Goal: Task Accomplishment & Management: Manage account settings

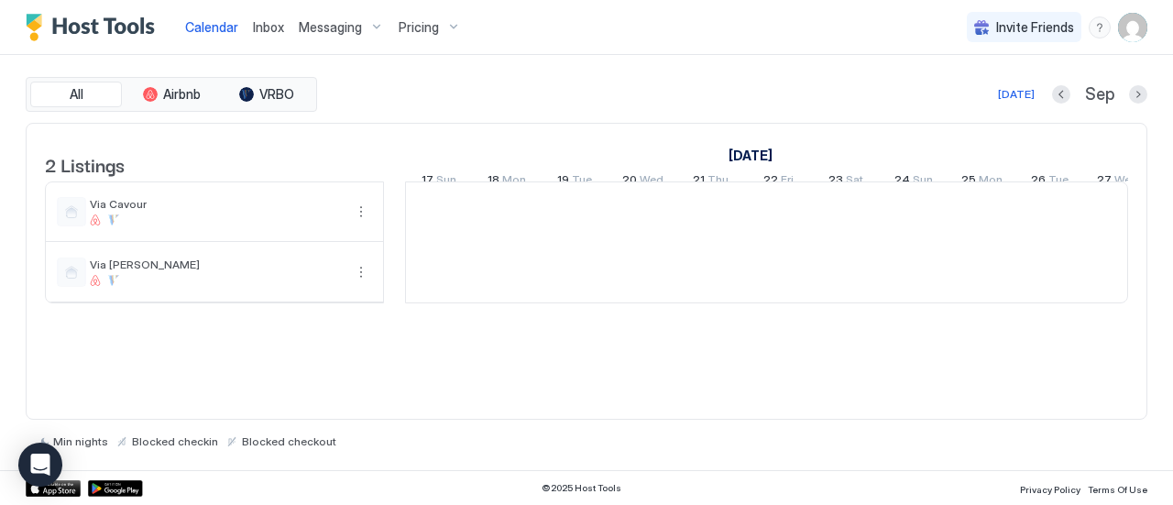
scroll to position [0, 1018]
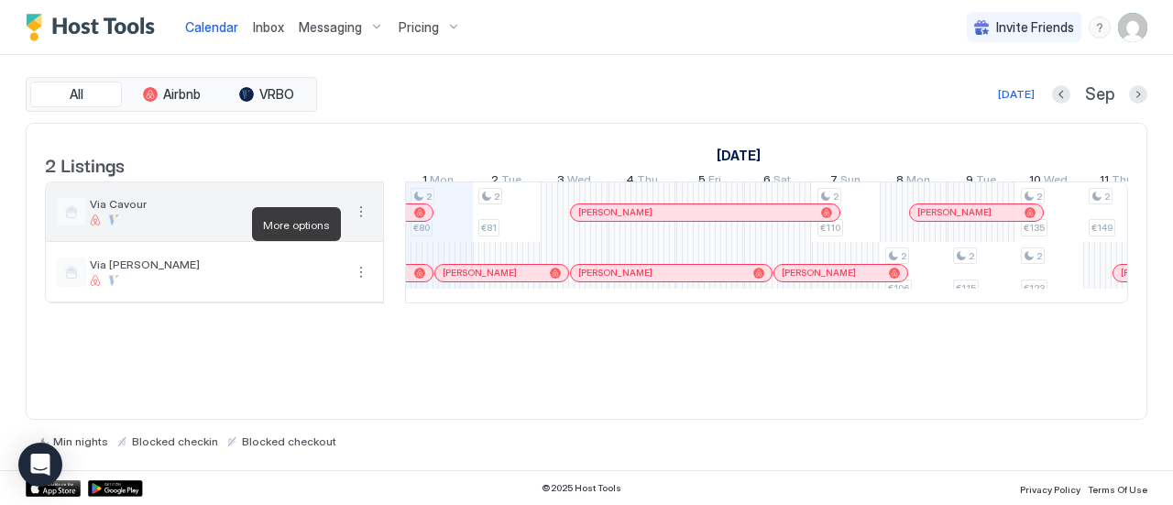
click at [361, 223] on button "More options" at bounding box center [361, 212] width 22 height 22
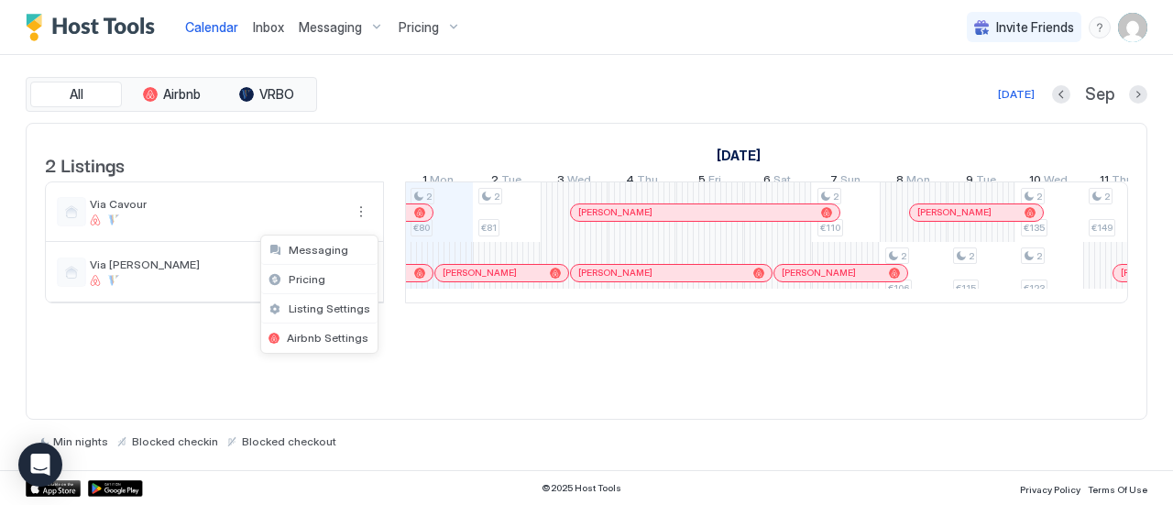
click at [370, 165] on div at bounding box center [586, 252] width 1173 height 505
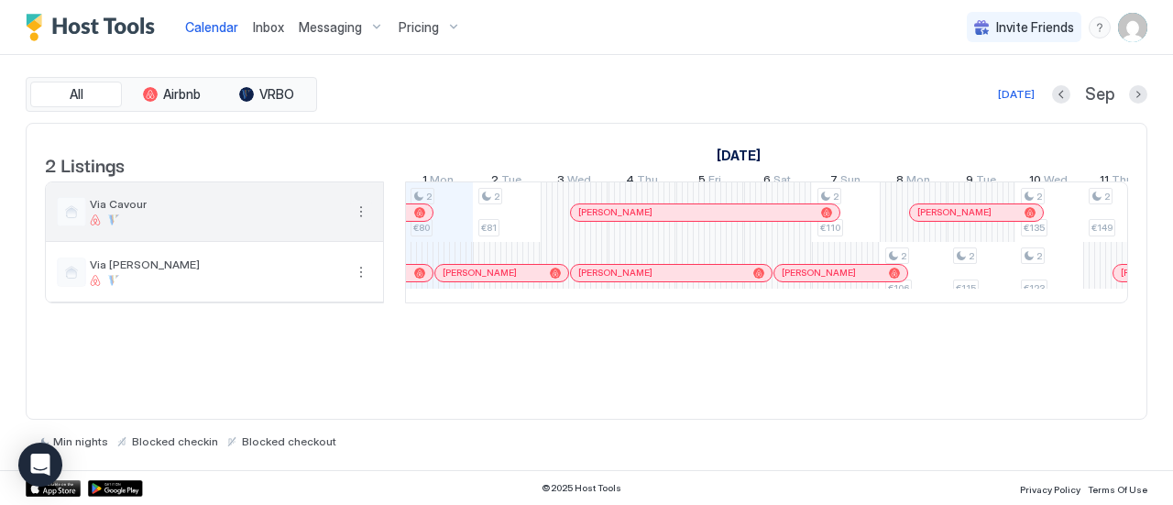
click at [359, 218] on button "More options" at bounding box center [361, 212] width 22 height 22
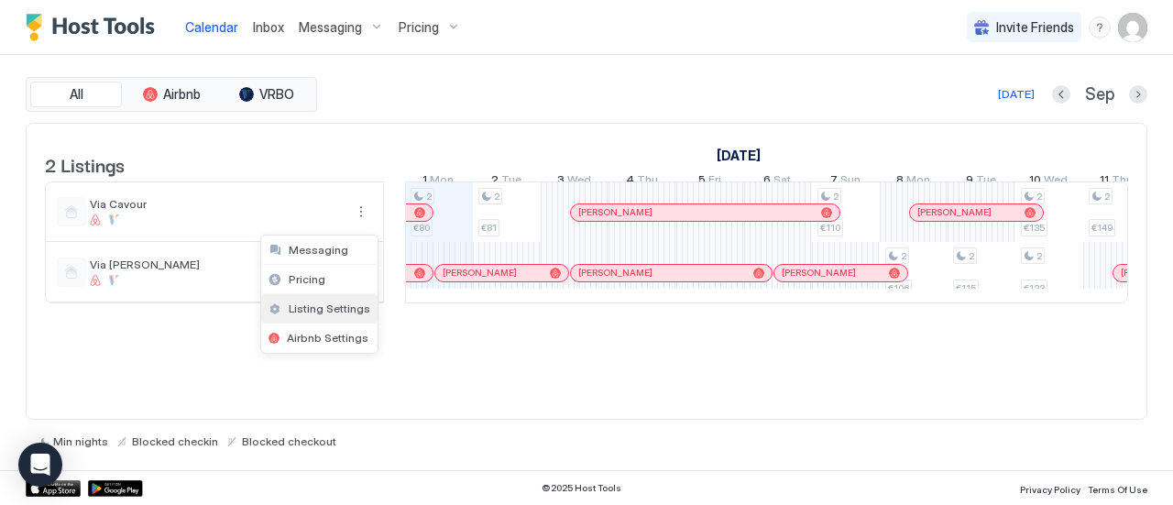
click at [332, 311] on span "Listing Settings" at bounding box center [330, 308] width 82 height 14
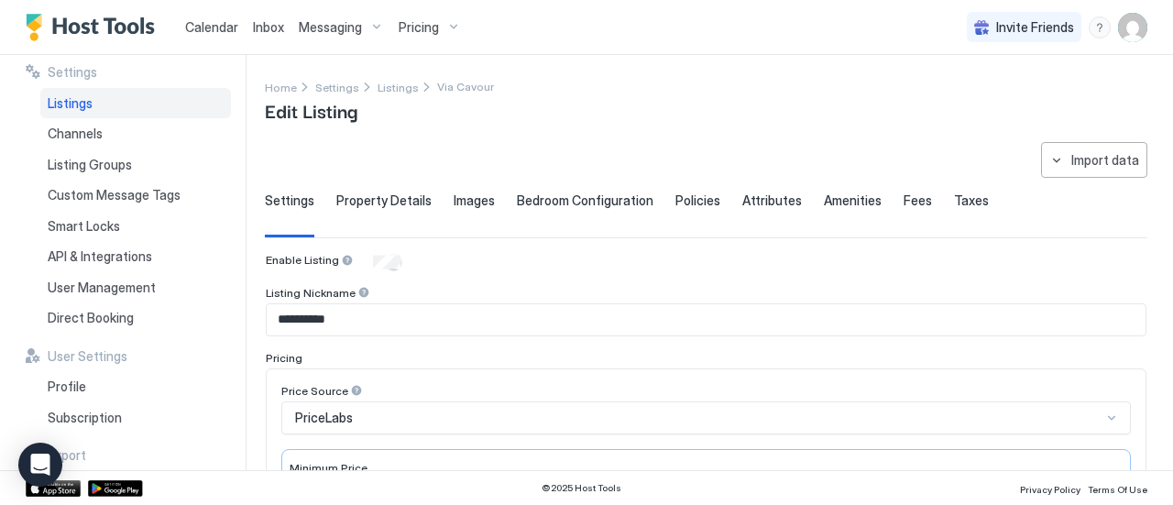
click at [379, 204] on span "Property Details" at bounding box center [383, 200] width 95 height 16
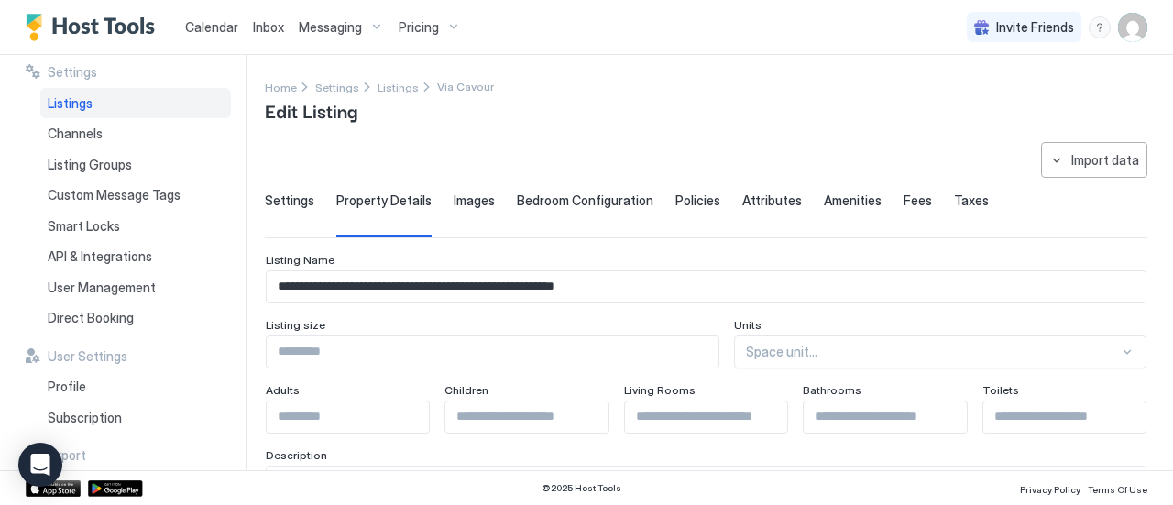
click at [306, 201] on span "Settings" at bounding box center [289, 200] width 49 height 16
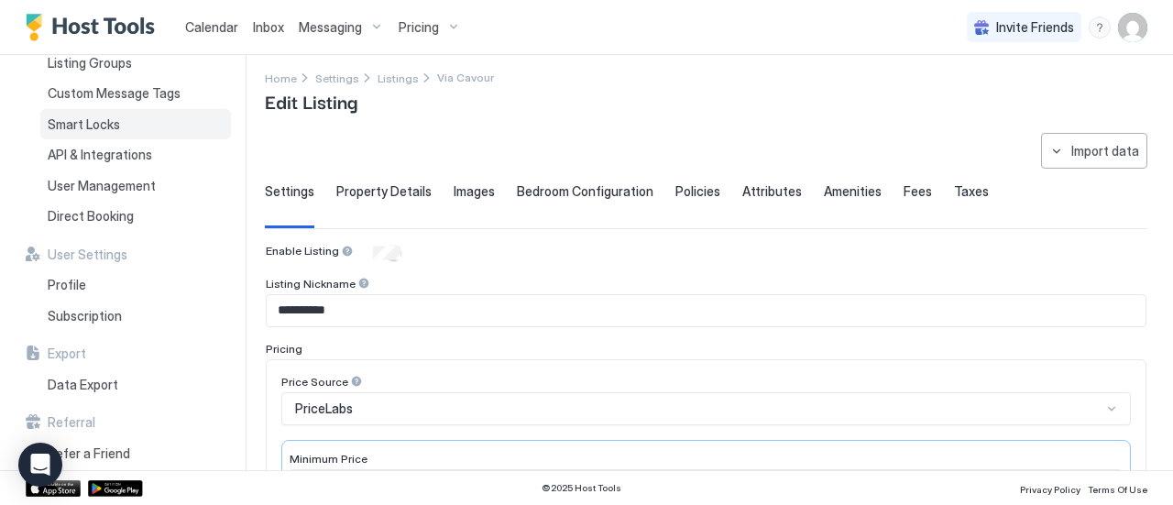
scroll to position [119, 0]
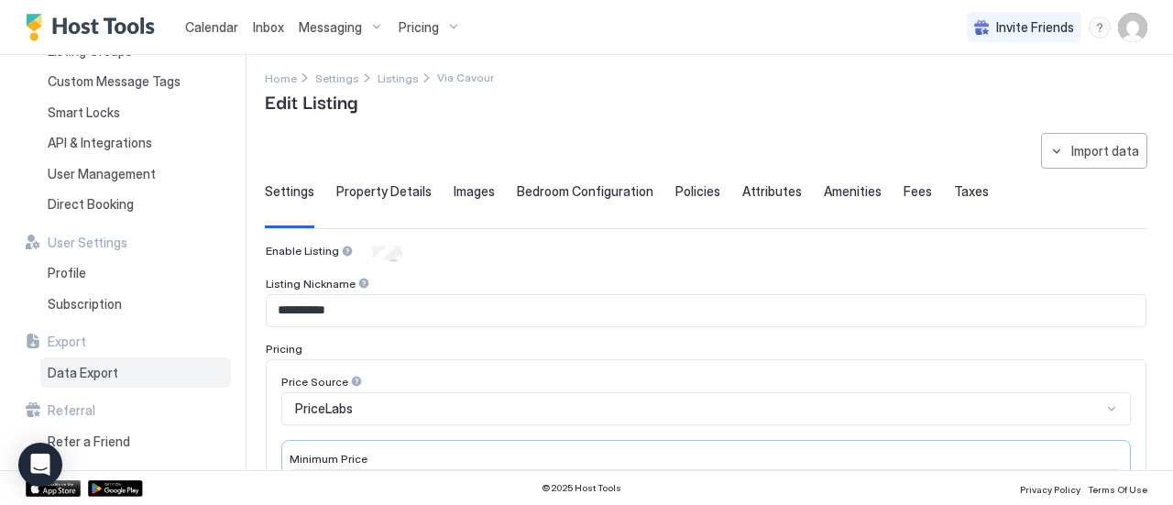
click at [115, 373] on div "Data Export" at bounding box center [135, 372] width 191 height 31
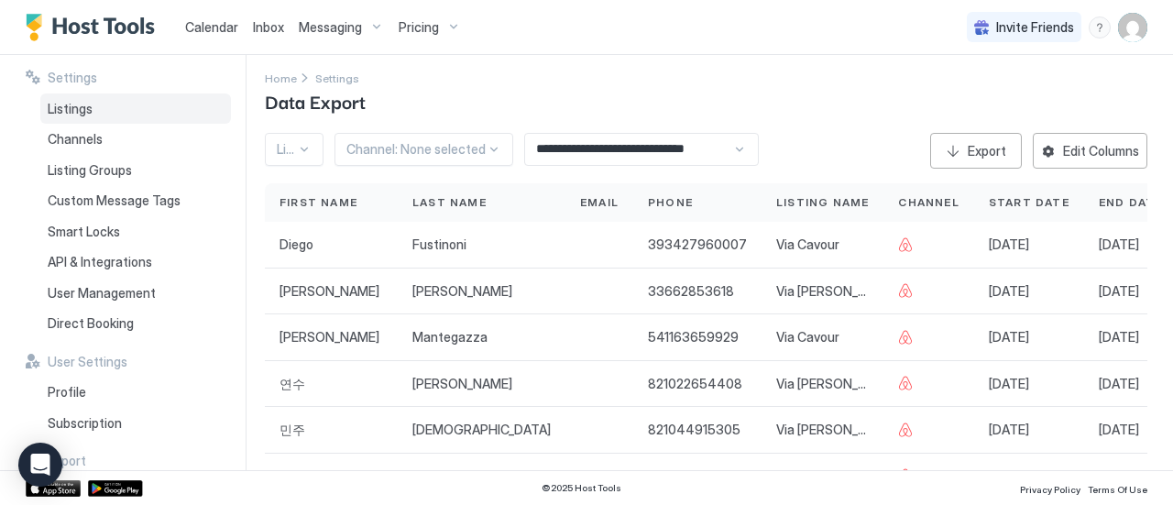
click at [71, 98] on div "Listings" at bounding box center [135, 108] width 191 height 31
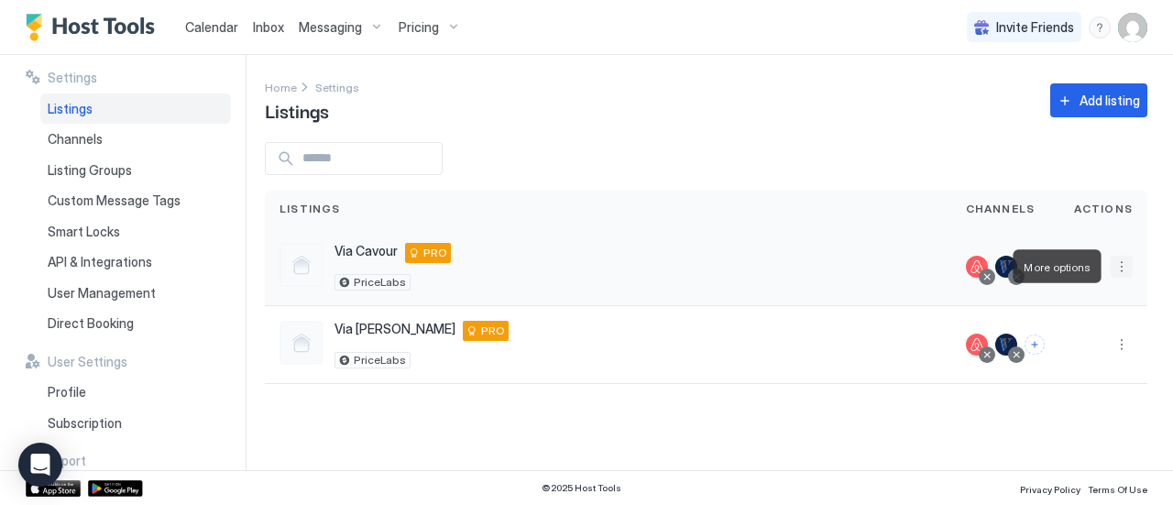
click at [1122, 270] on button "More options" at bounding box center [1122, 267] width 22 height 22
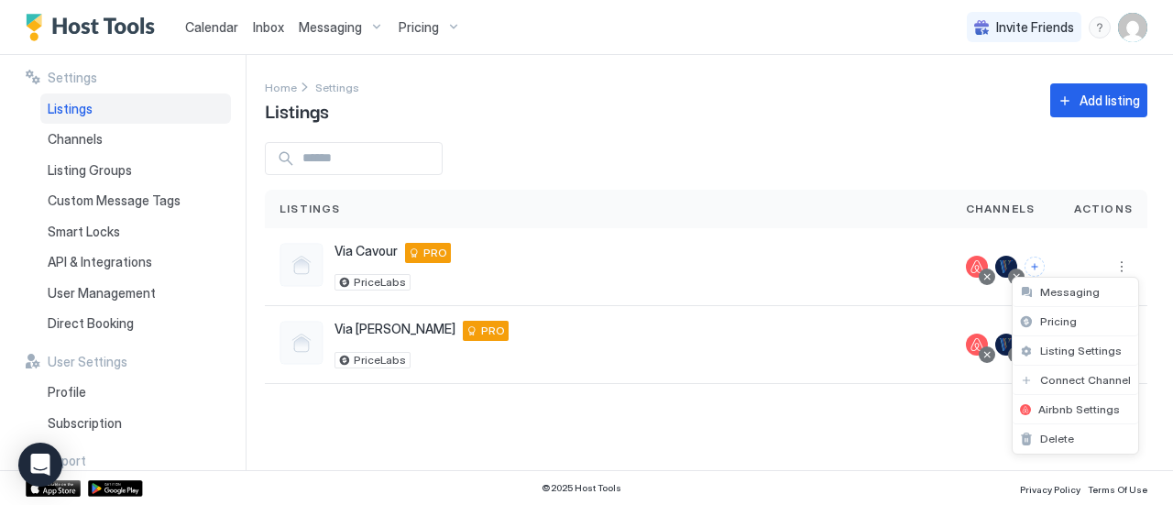
click at [78, 274] on div at bounding box center [586, 252] width 1173 height 505
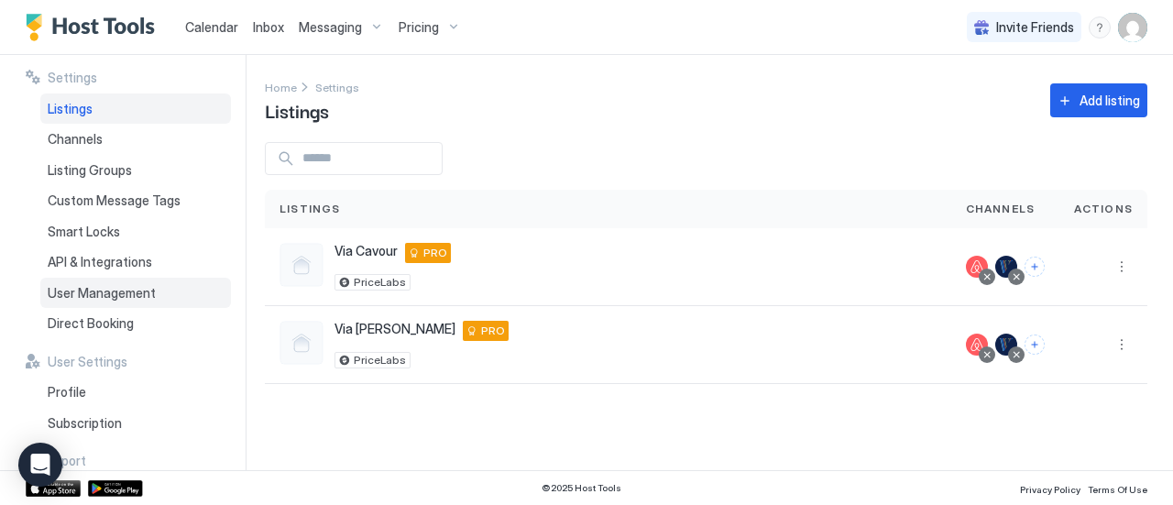
click at [96, 295] on span "User Management" at bounding box center [102, 293] width 108 height 16
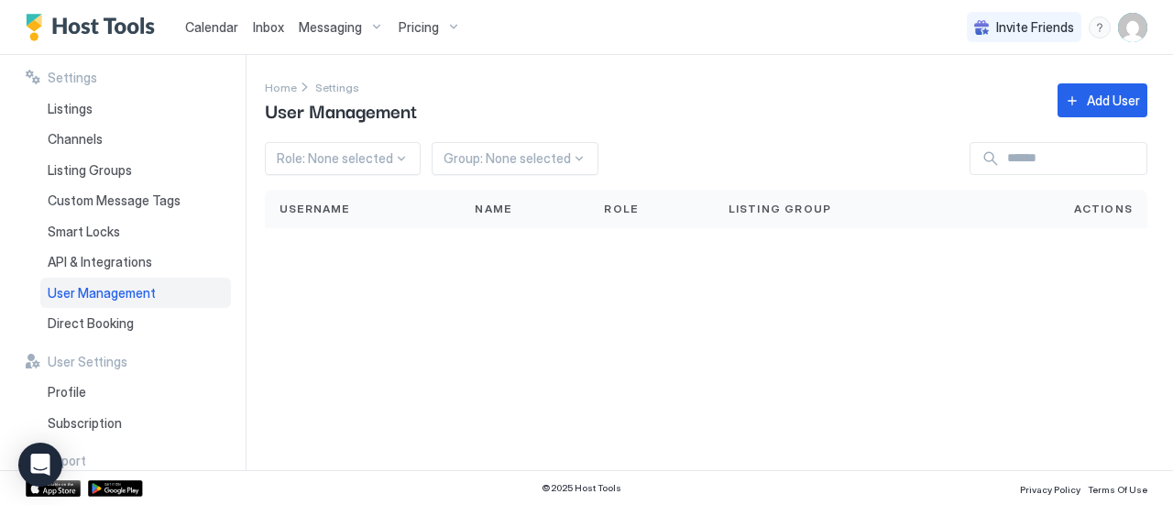
click at [153, 340] on div "Settings Listings Channels Listing Groups Custom Message Tags Smart Locks API &…" at bounding box center [136, 262] width 220 height 415
click at [128, 329] on span "Direct Booking" at bounding box center [91, 323] width 86 height 16
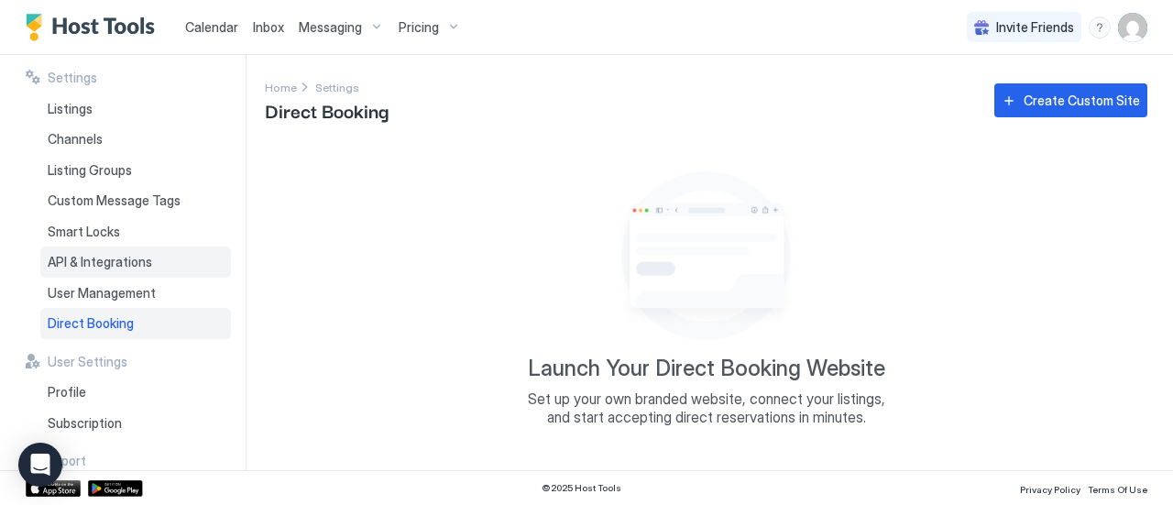
click at [108, 254] on span "API & Integrations" at bounding box center [100, 262] width 104 height 16
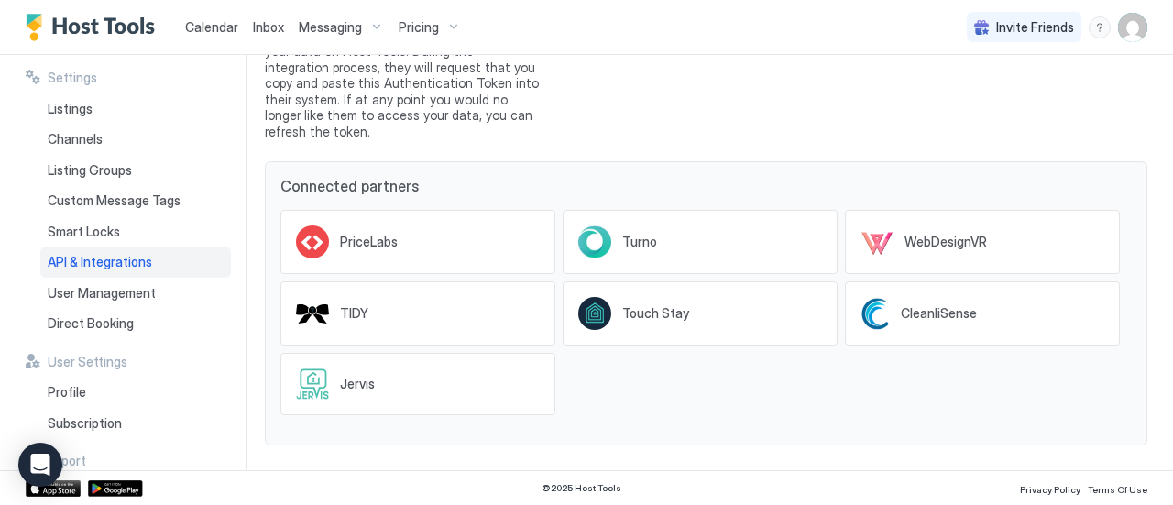
scroll to position [286, 0]
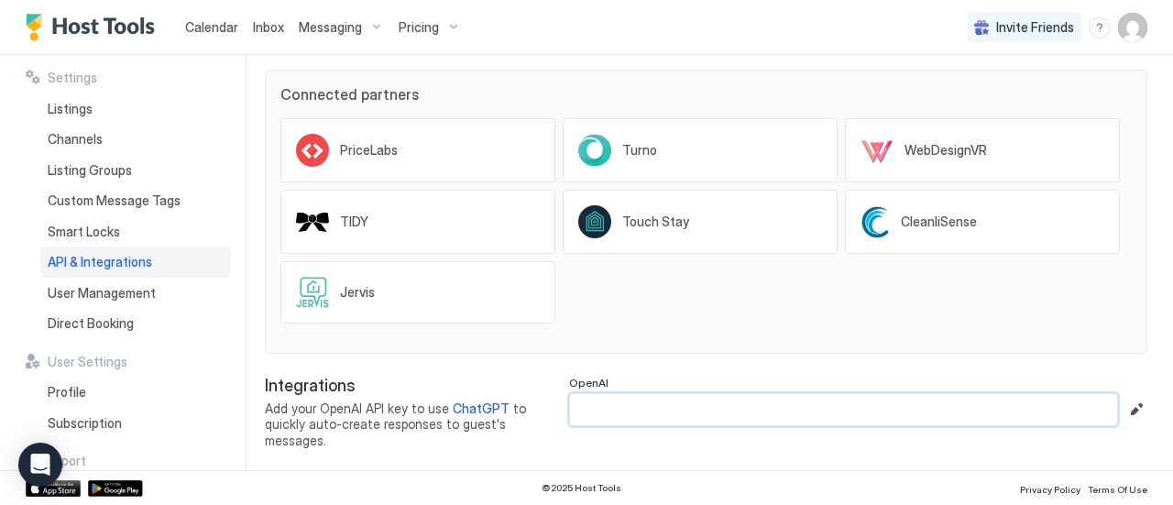
click at [645, 406] on input "Input Field" at bounding box center [843, 409] width 547 height 31
click at [621, 411] on input "Input Field" at bounding box center [843, 409] width 547 height 31
click at [187, 27] on span "Calendar" at bounding box center [211, 27] width 53 height 16
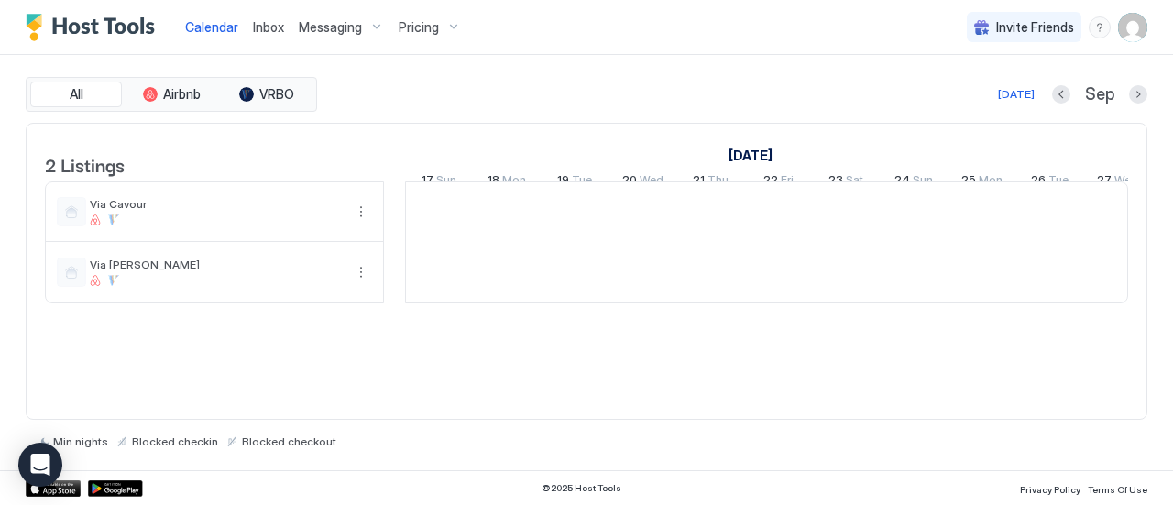
scroll to position [0, 1018]
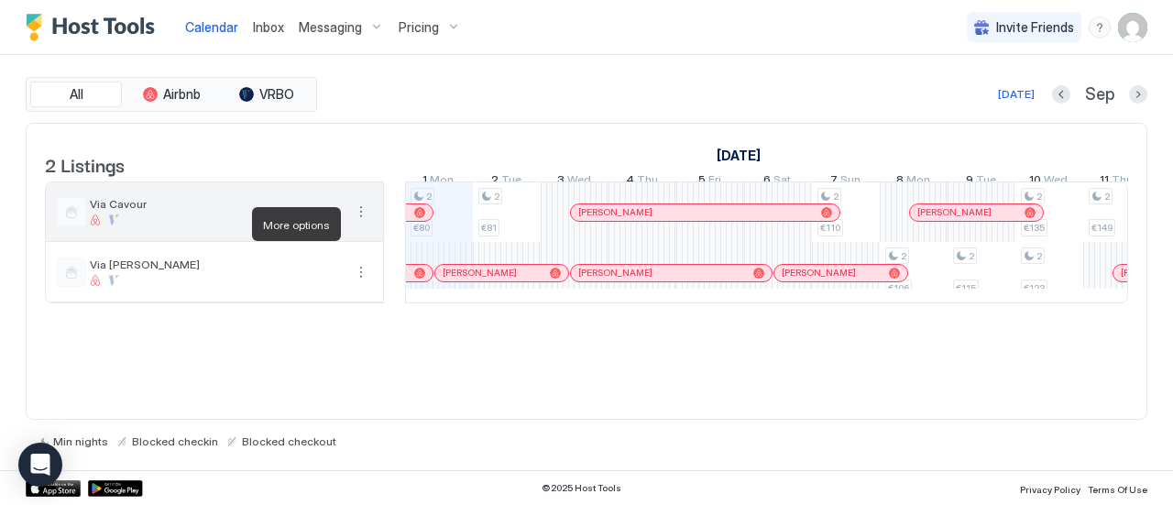
click at [364, 219] on button "More options" at bounding box center [361, 212] width 22 height 22
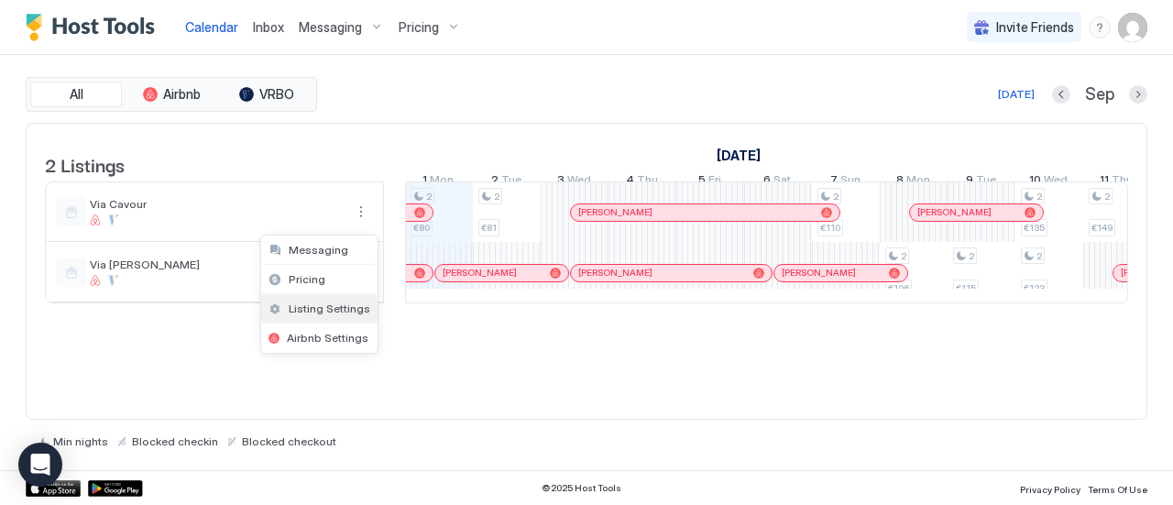
click at [323, 317] on div "Listing Settings" at bounding box center [319, 308] width 116 height 29
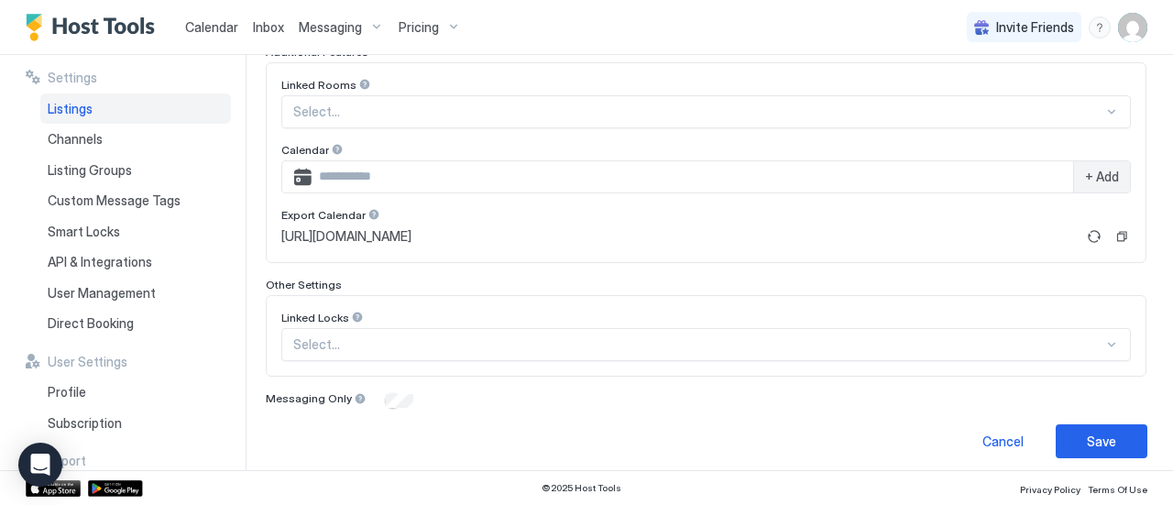
scroll to position [625, 0]
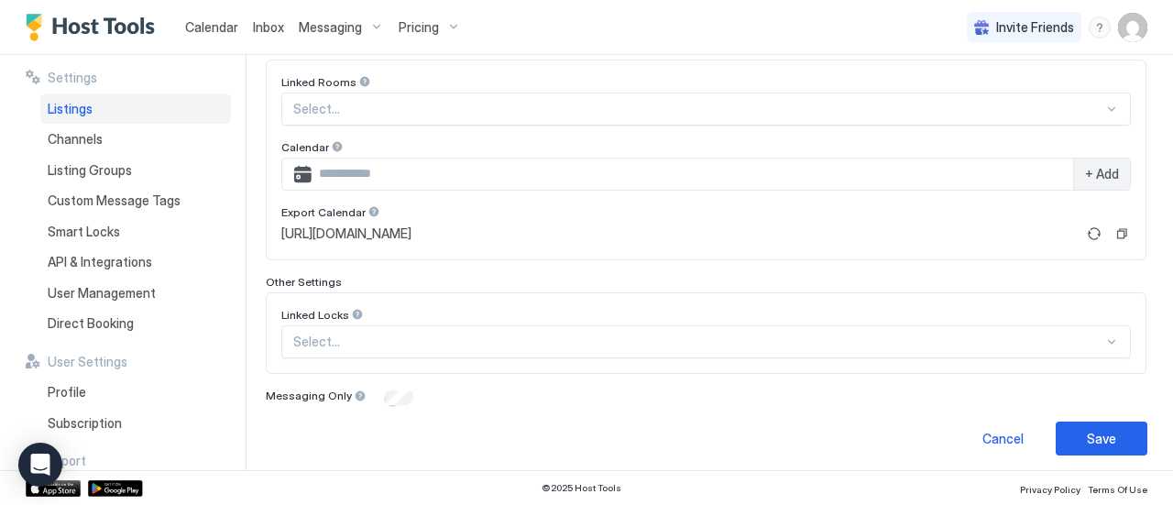
click at [411, 234] on span "[URL][DOMAIN_NAME]" at bounding box center [346, 233] width 130 height 16
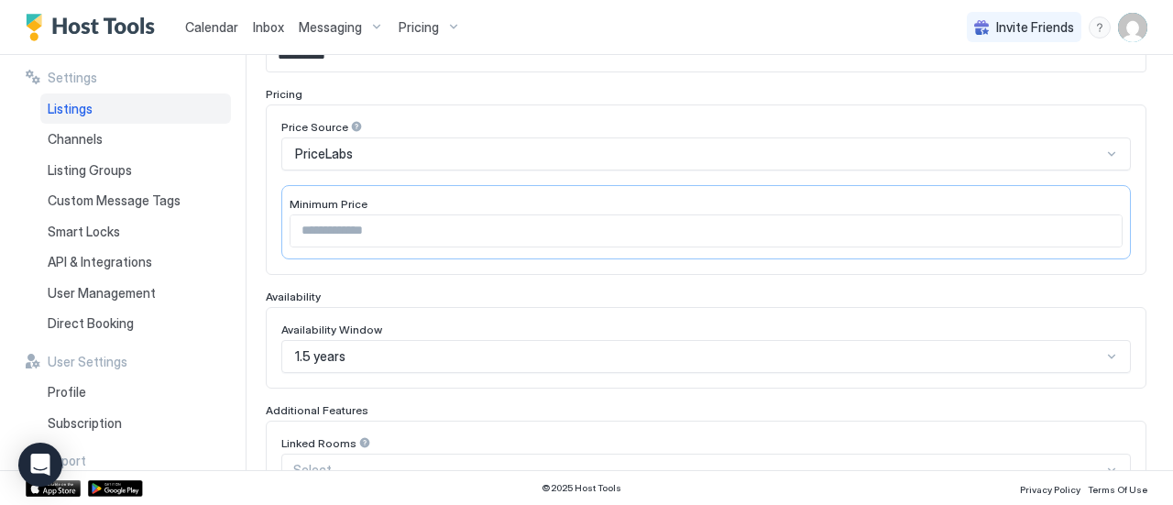
scroll to position [0, 0]
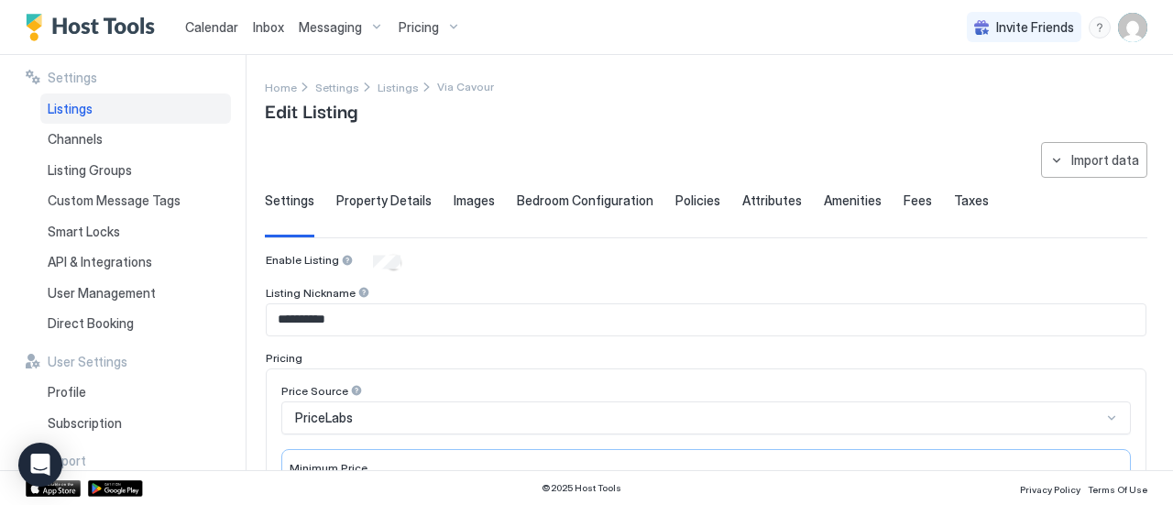
click at [351, 202] on span "Property Details" at bounding box center [383, 200] width 95 height 16
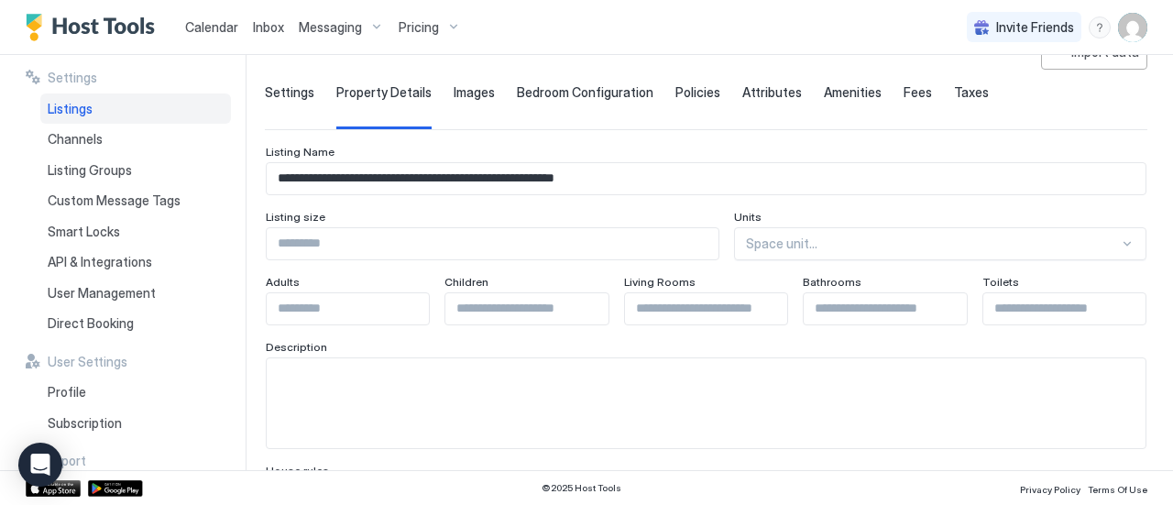
scroll to position [98, 0]
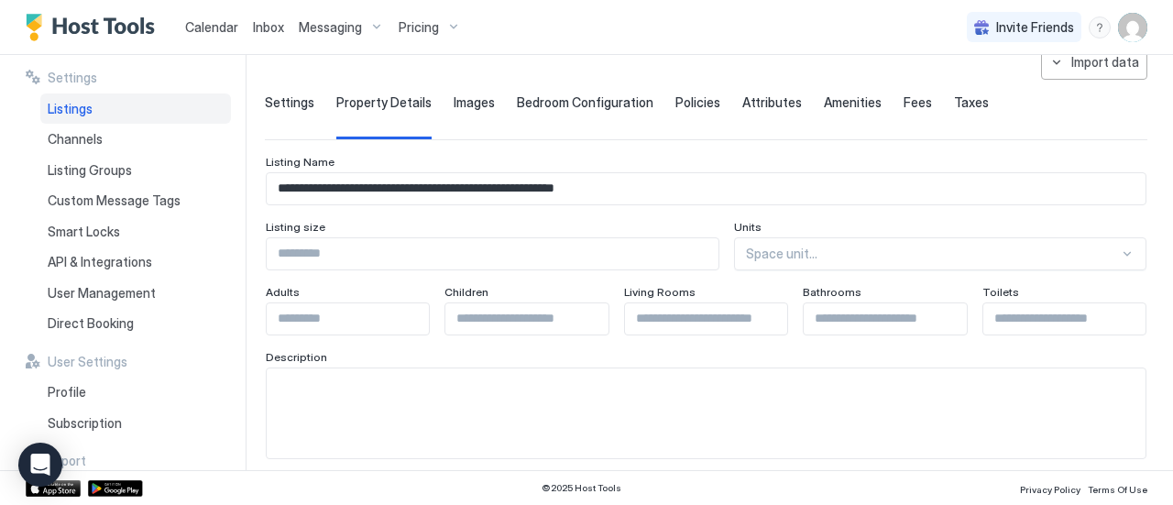
click at [485, 107] on span "Images" at bounding box center [474, 102] width 41 height 16
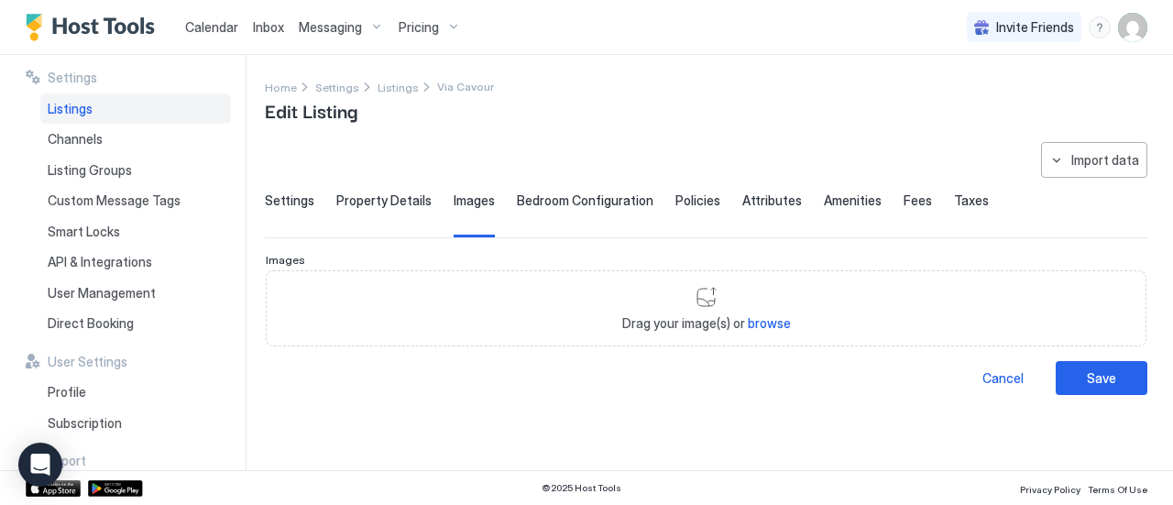
scroll to position [0, 0]
click at [552, 199] on span "Bedroom Configuration" at bounding box center [585, 200] width 137 height 16
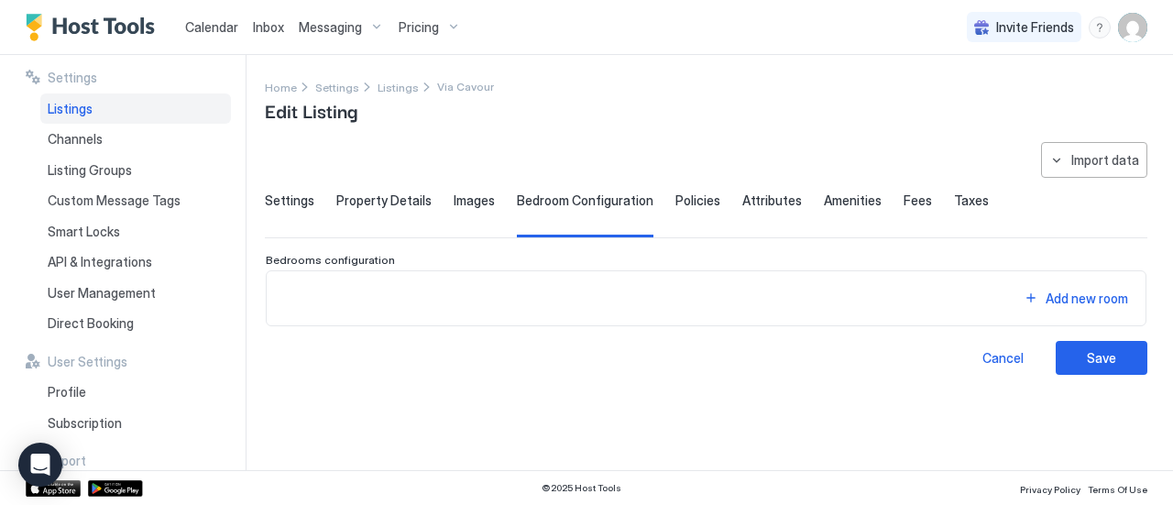
click at [839, 215] on div "Amenities" at bounding box center [853, 214] width 58 height 45
click at [279, 197] on span "Settings" at bounding box center [289, 200] width 49 height 16
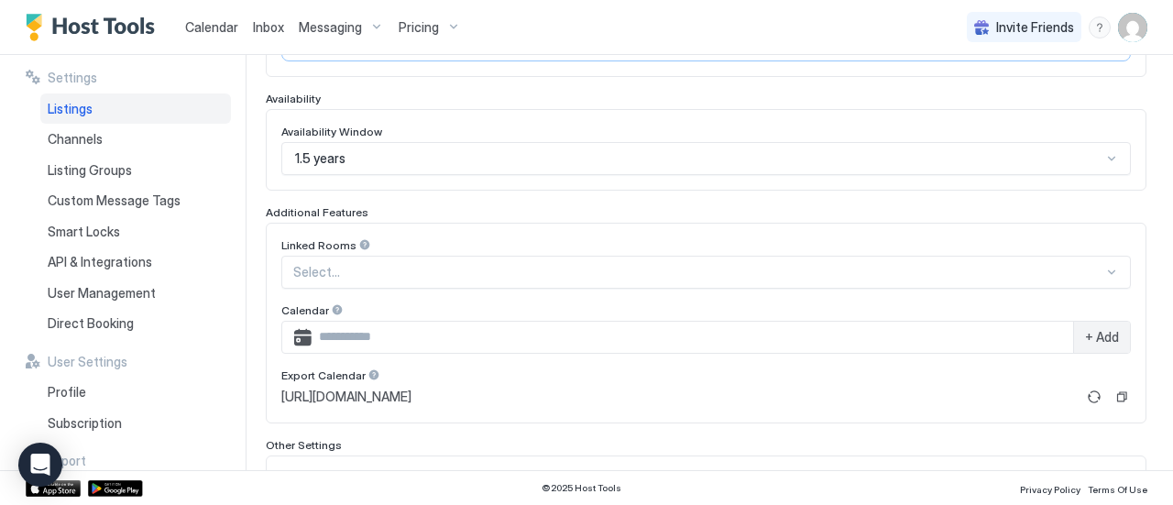
scroll to position [625, 0]
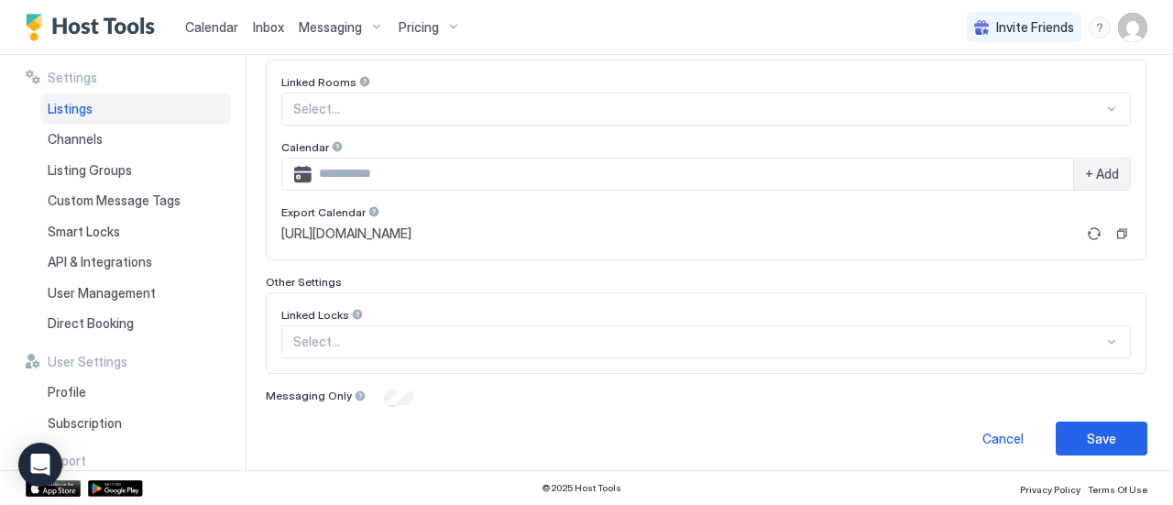
click at [103, 105] on div "Listings" at bounding box center [135, 108] width 191 height 31
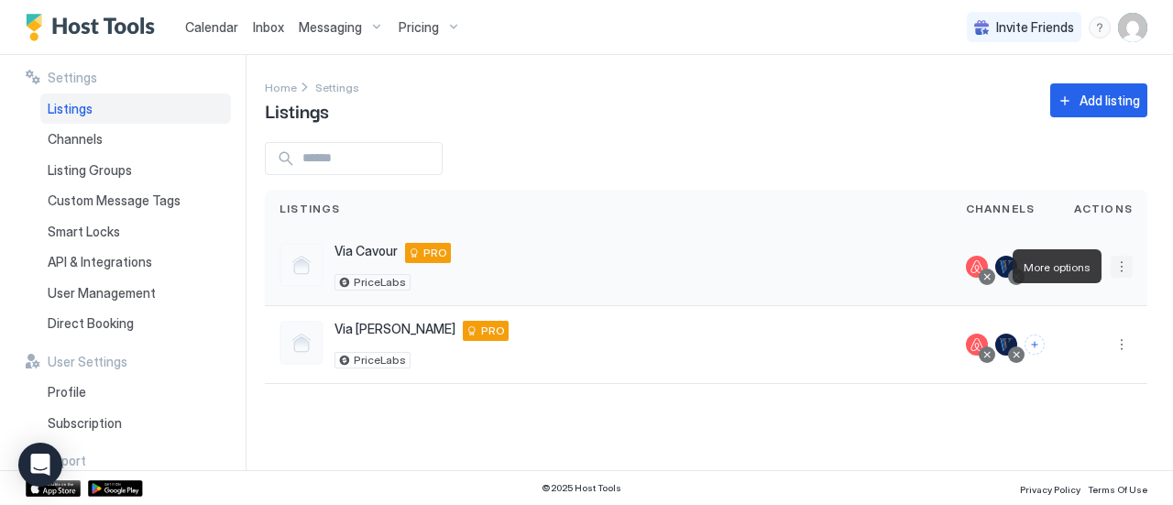
click at [1126, 270] on button "More options" at bounding box center [1122, 267] width 22 height 22
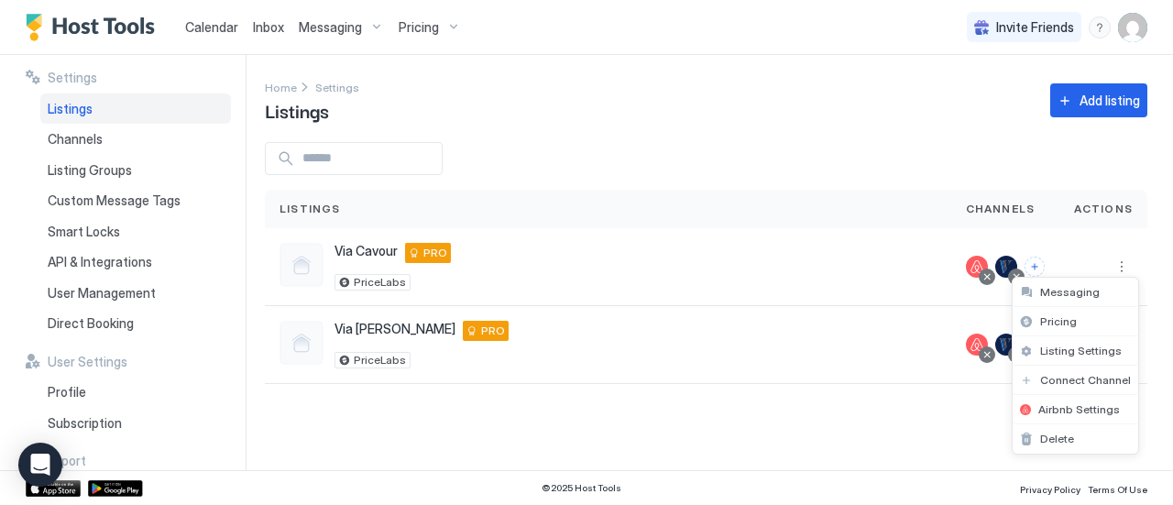
click at [301, 276] on div at bounding box center [586, 252] width 1173 height 505
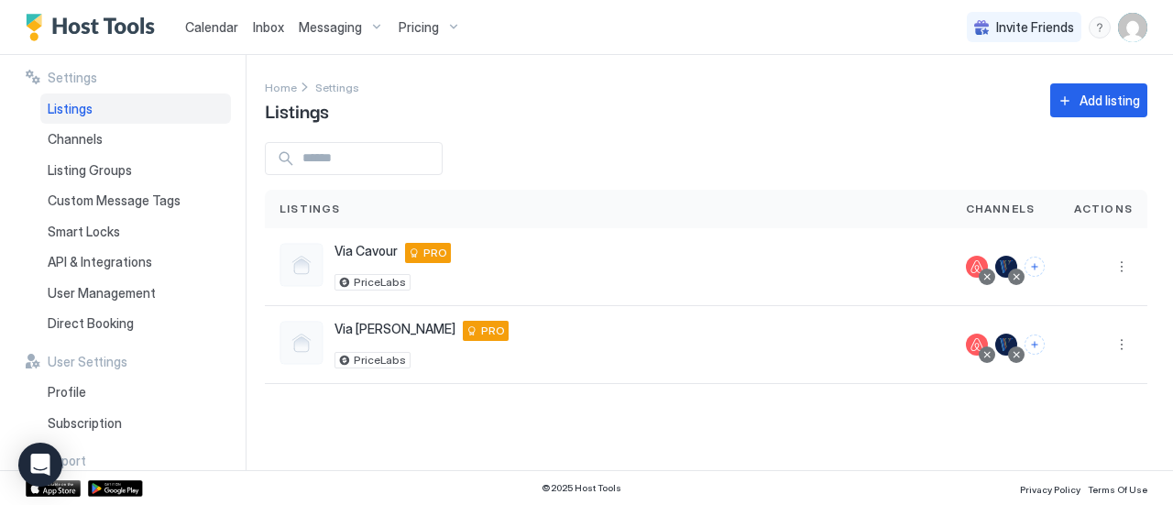
click at [465, 208] on div "Listings" at bounding box center [607, 209] width 657 height 16
click at [1123, 263] on button "More options" at bounding box center [1122, 267] width 22 height 22
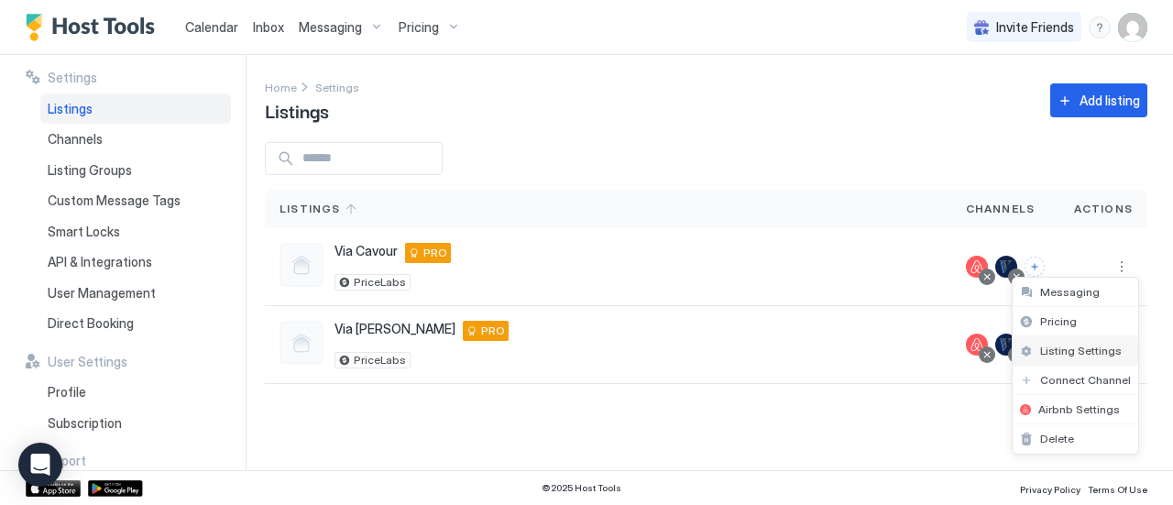
click at [1086, 355] on span "Listing Settings" at bounding box center [1081, 351] width 82 height 14
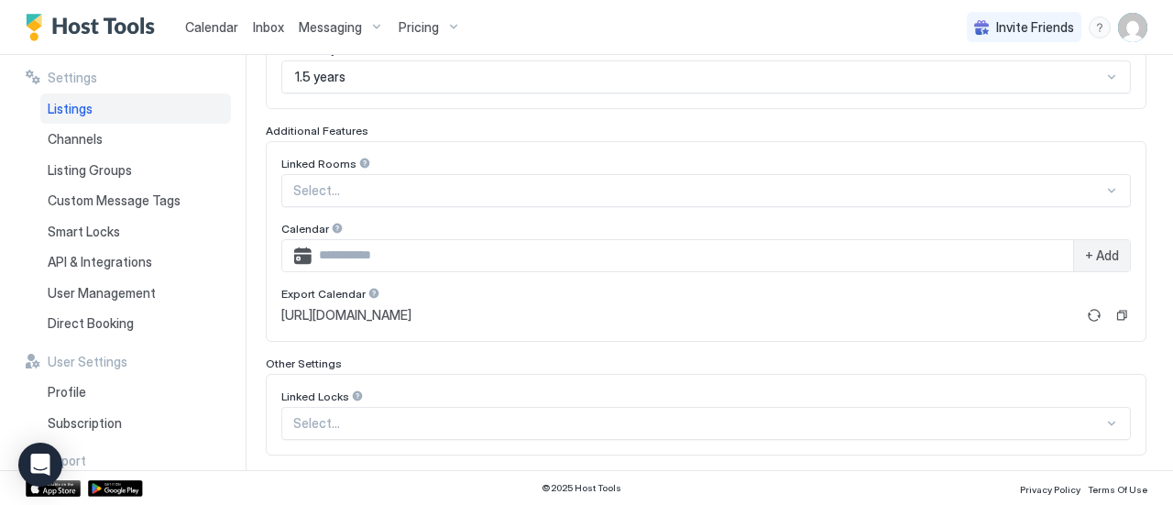
scroll to position [625, 0]
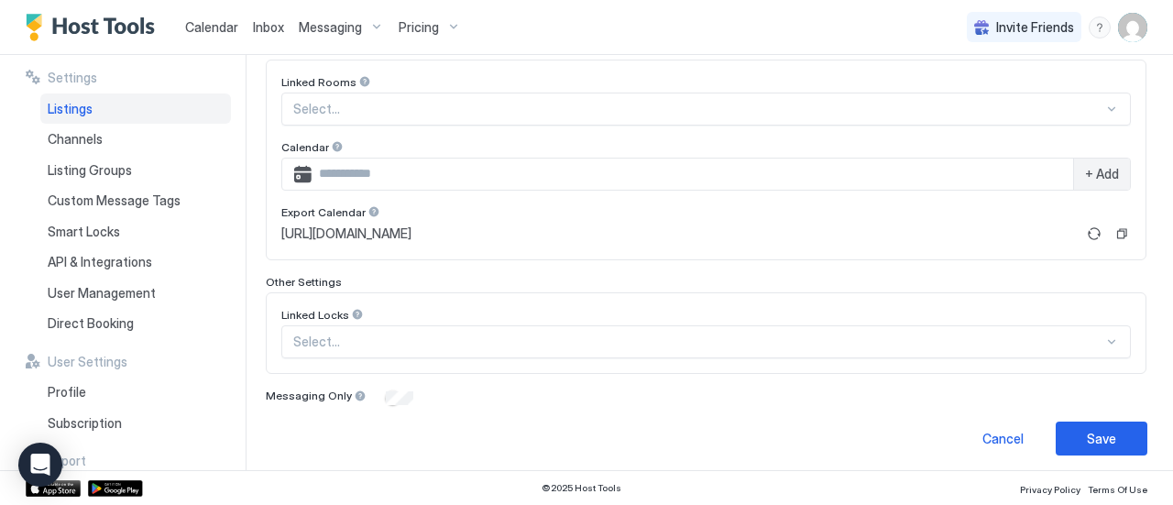
click at [1133, 28] on img "User profile" at bounding box center [1132, 27] width 29 height 29
click at [982, 111] on div "Settings" at bounding box center [1030, 103] width 233 height 32
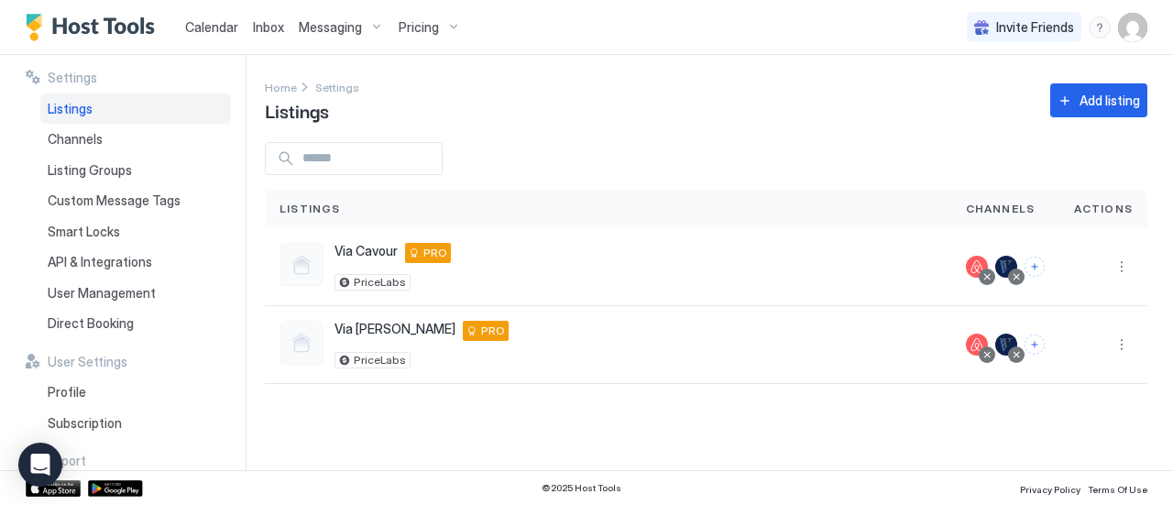
click at [320, 206] on span "Listings" at bounding box center [309, 209] width 61 height 16
click at [1127, 268] on button "More options" at bounding box center [1122, 267] width 22 height 22
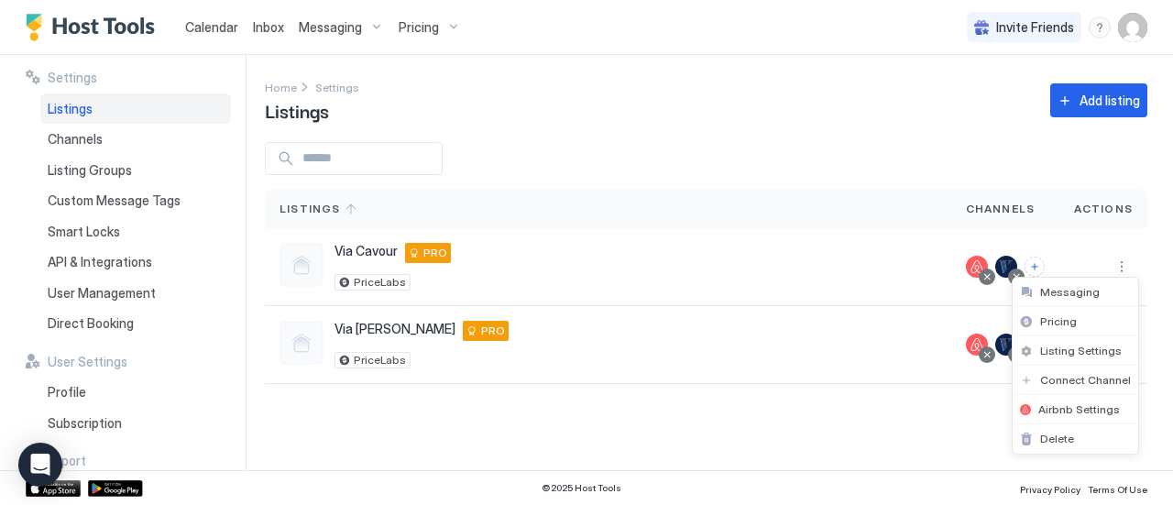
click at [1131, 24] on div at bounding box center [586, 252] width 1173 height 505
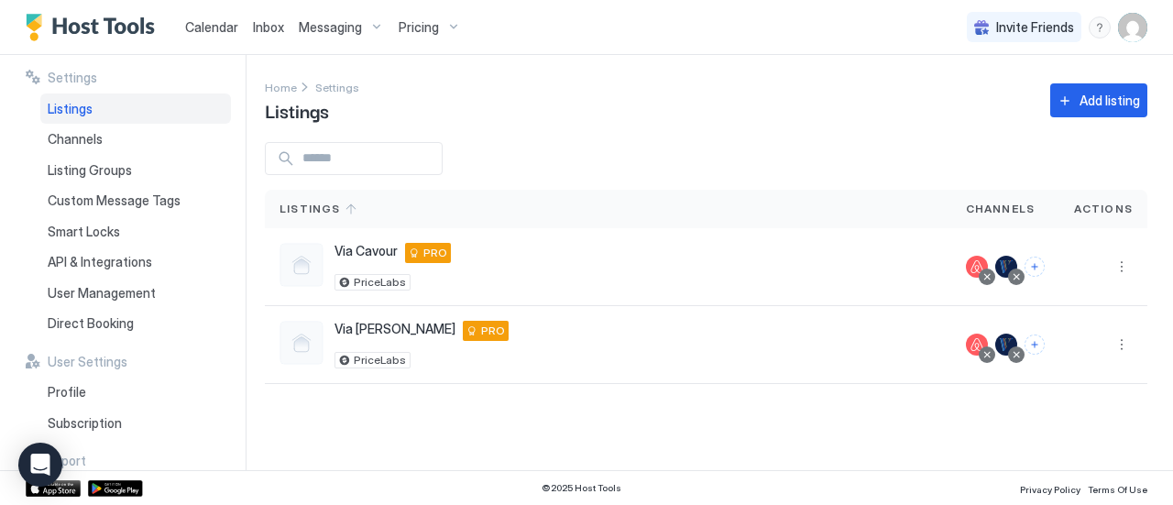
click at [1129, 34] on img "User profile" at bounding box center [1132, 27] width 29 height 29
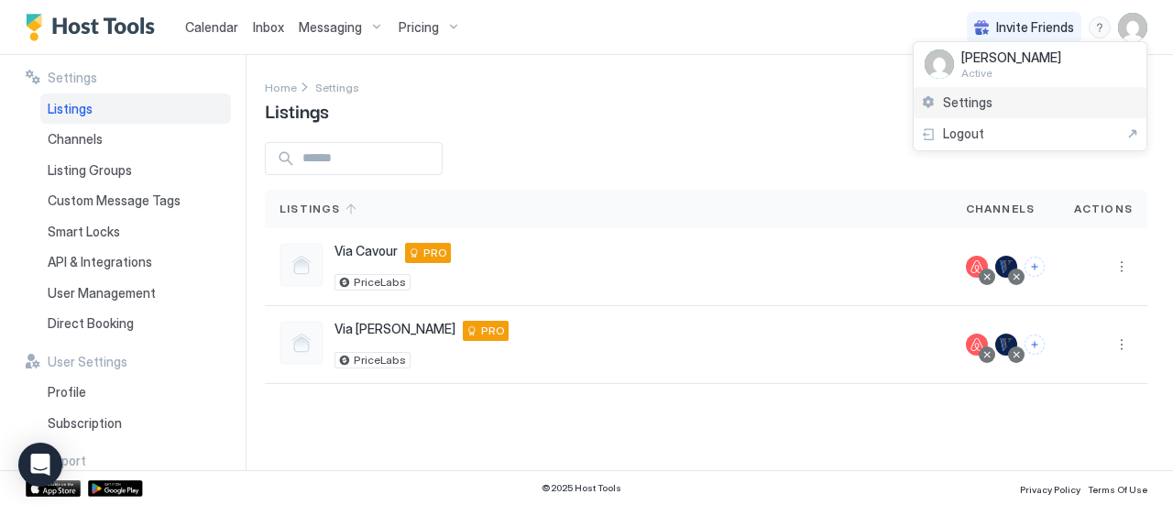
click at [1065, 101] on div "Settings" at bounding box center [1030, 103] width 233 height 32
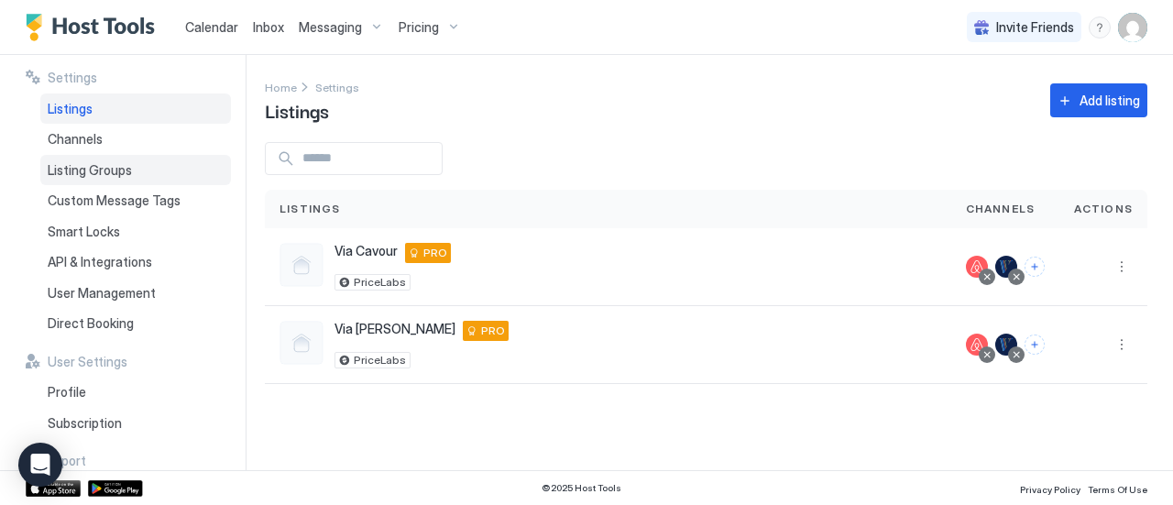
click at [143, 171] on div "Listing Groups" at bounding box center [135, 170] width 191 height 31
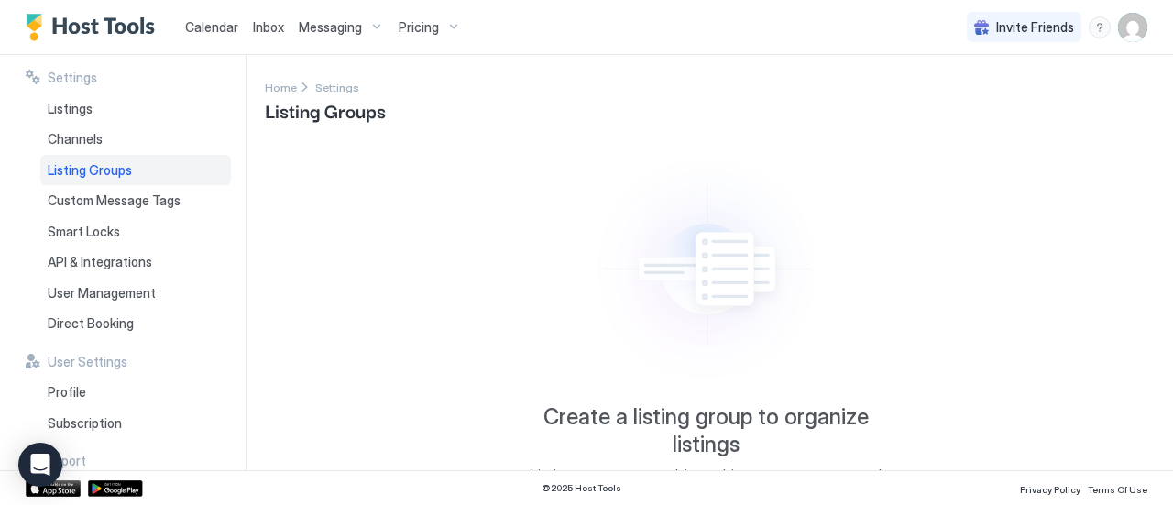
scroll to position [146, 0]
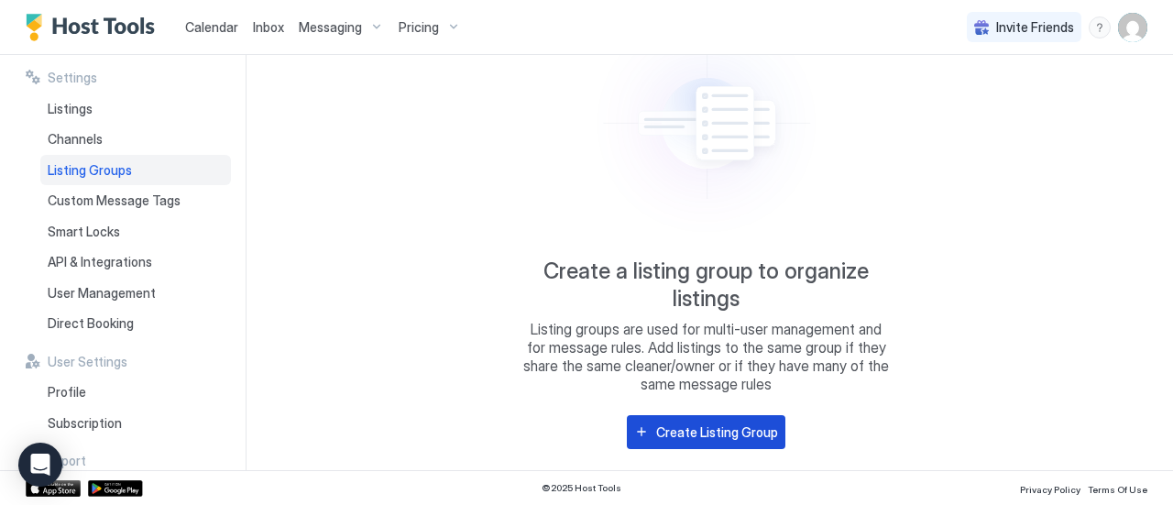
click at [684, 441] on button "Create Listing Group" at bounding box center [706, 432] width 159 height 34
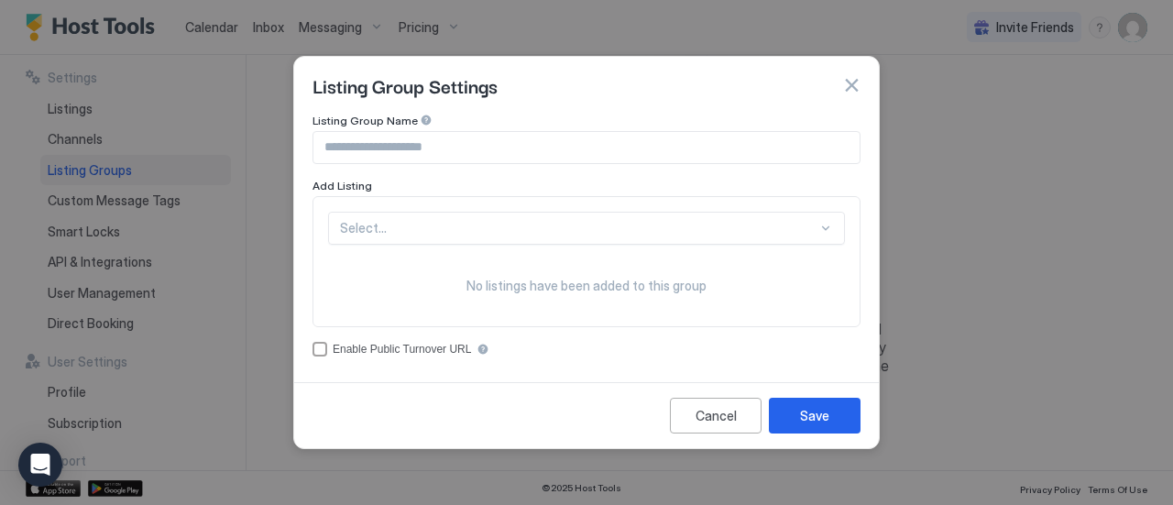
click at [522, 160] on input "Input Field" at bounding box center [586, 147] width 546 height 31
type input "********"
click at [473, 223] on div at bounding box center [578, 228] width 477 height 16
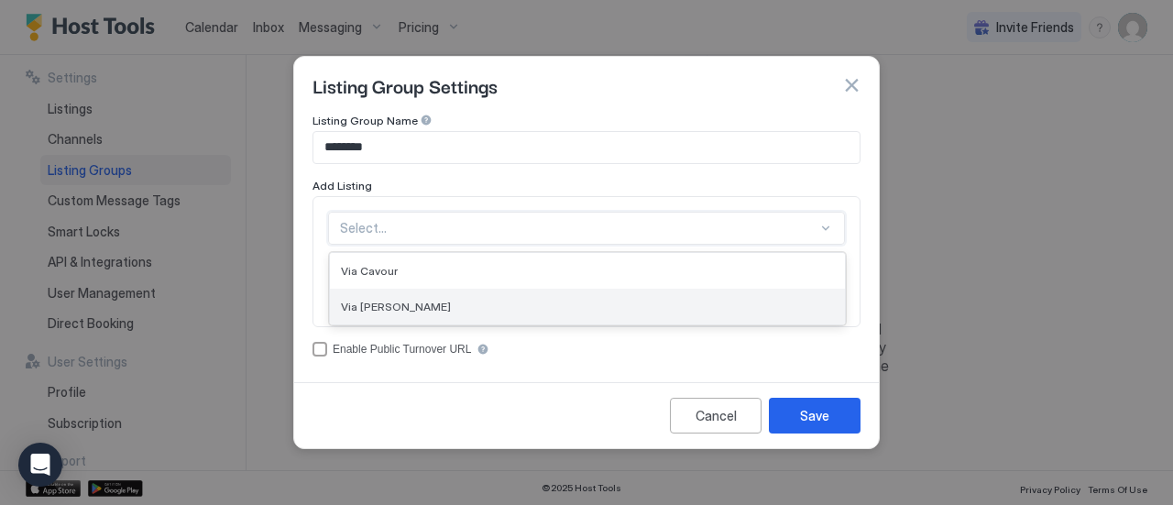
click at [443, 290] on div "Via [PERSON_NAME]" at bounding box center [587, 307] width 515 height 36
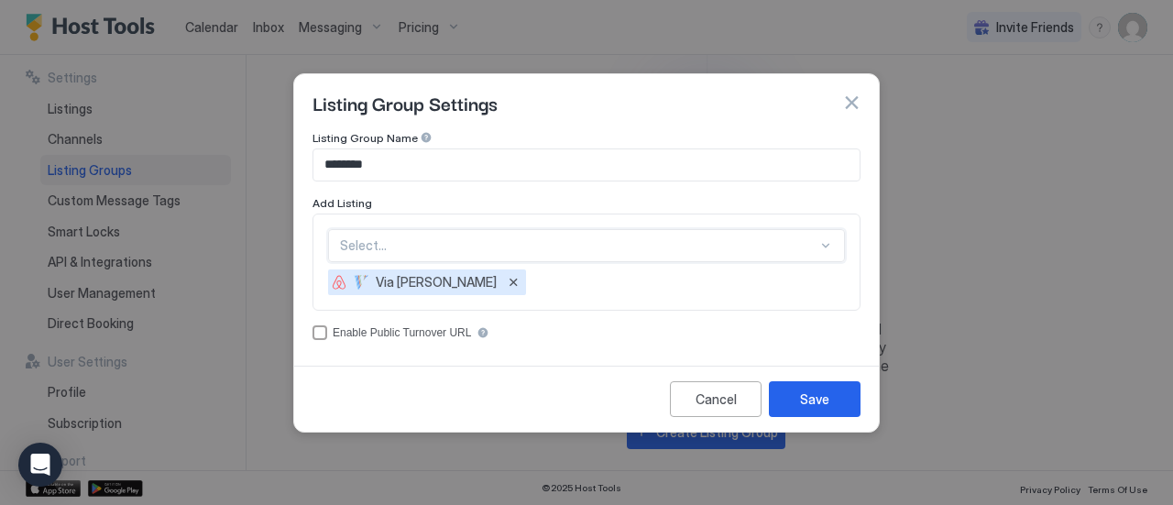
click at [473, 248] on div at bounding box center [578, 245] width 477 height 16
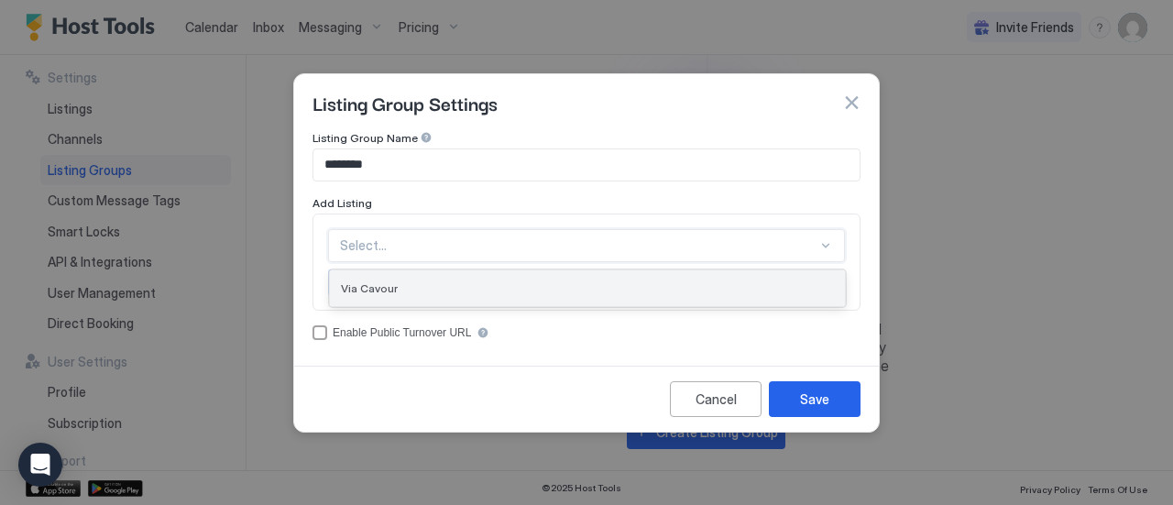
click at [454, 284] on div "Via Cavour" at bounding box center [587, 288] width 493 height 14
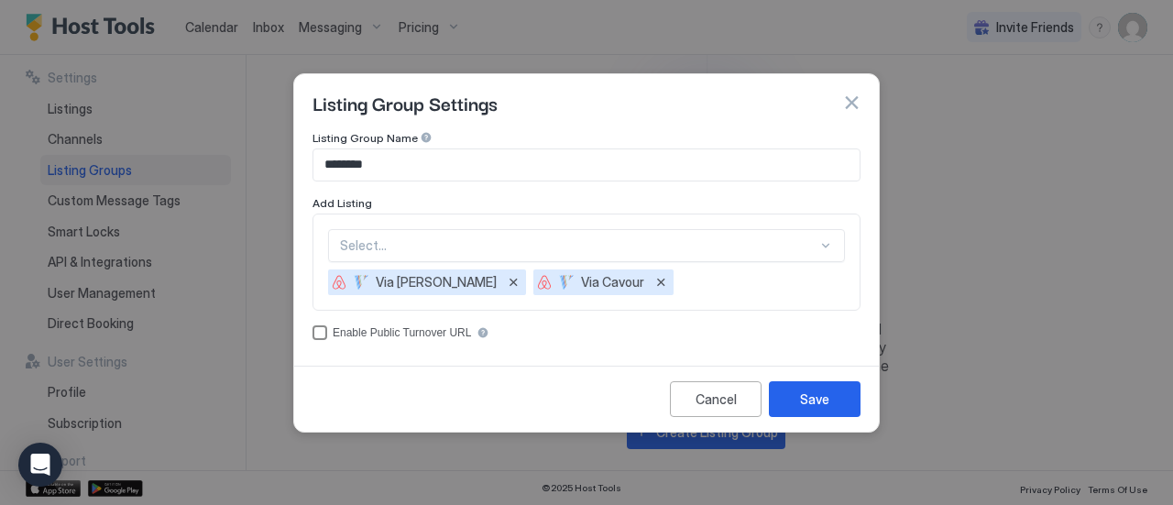
click at [382, 334] on div "Enable Public Turnover URL" at bounding box center [402, 332] width 138 height 13
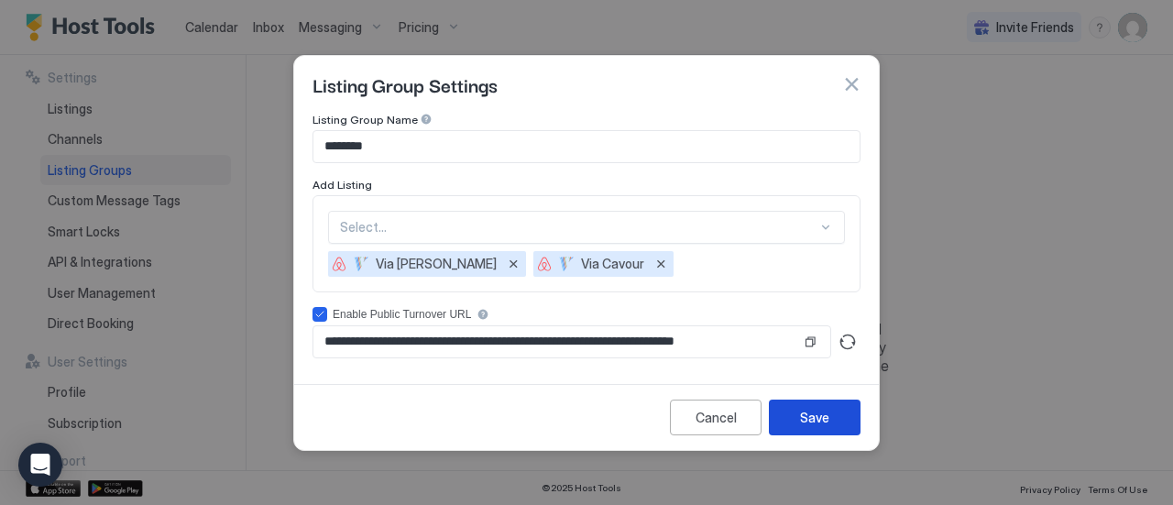
click at [806, 414] on div "Save" at bounding box center [814, 417] width 29 height 19
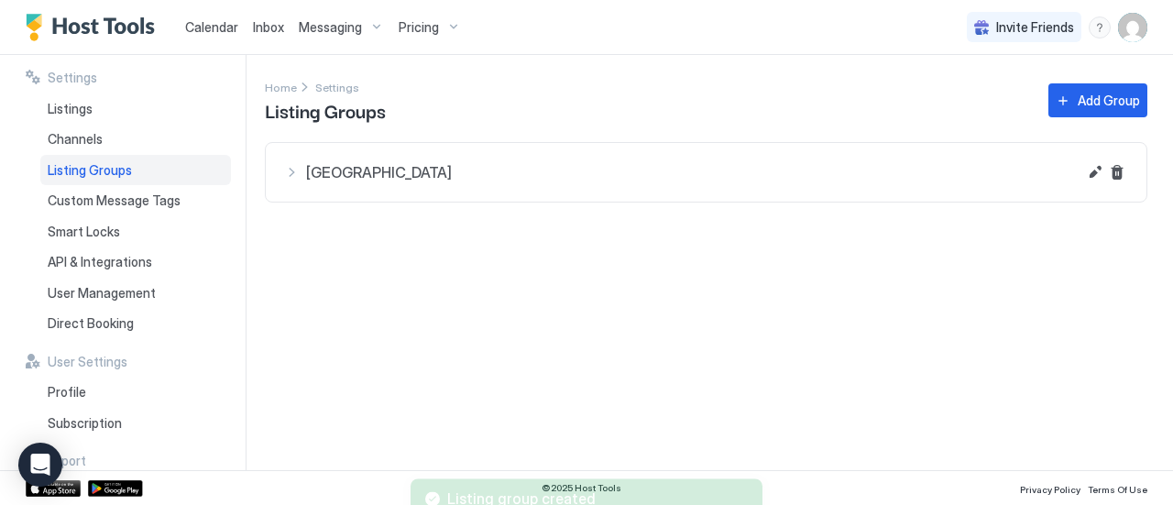
scroll to position [0, 0]
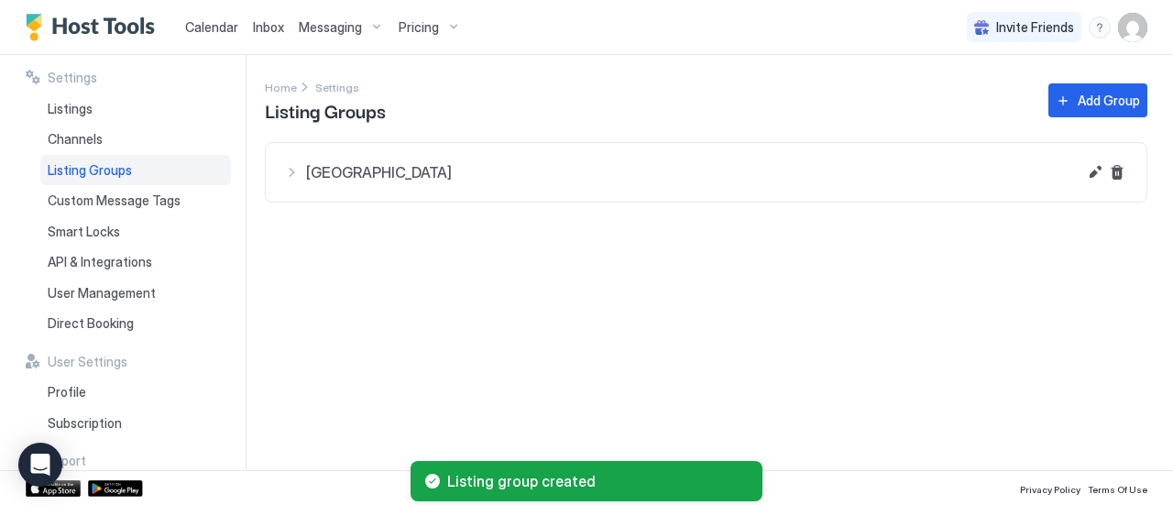
click at [970, 168] on span "[GEOGRAPHIC_DATA]" at bounding box center [691, 172] width 771 height 18
click at [1092, 169] on button "Edit" at bounding box center [1095, 172] width 22 height 22
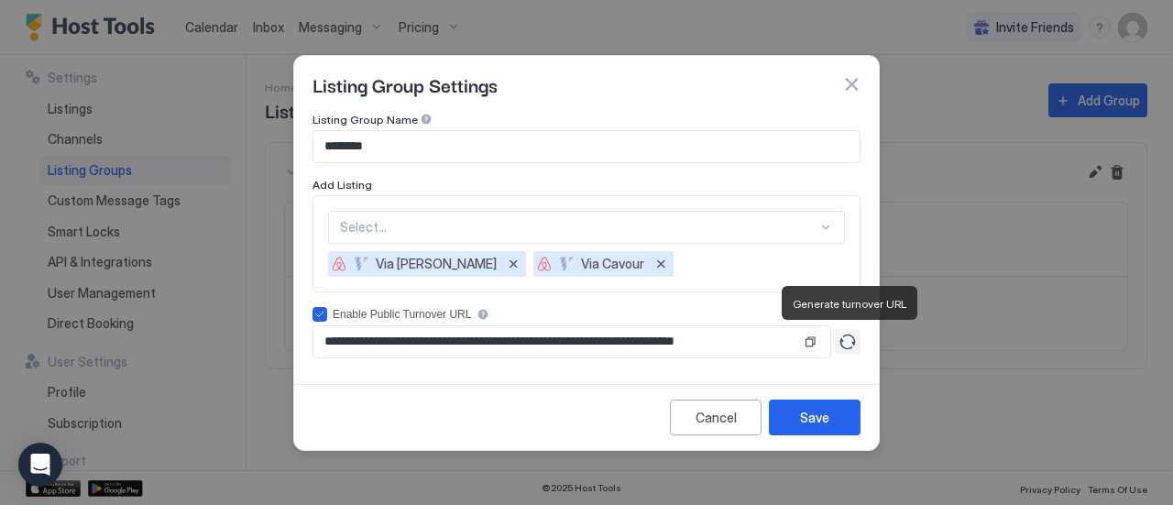
click at [835, 338] on button "Generate turnover URL" at bounding box center [848, 342] width 26 height 26
type input "**********"
click at [812, 338] on button "Copy" at bounding box center [810, 342] width 18 height 18
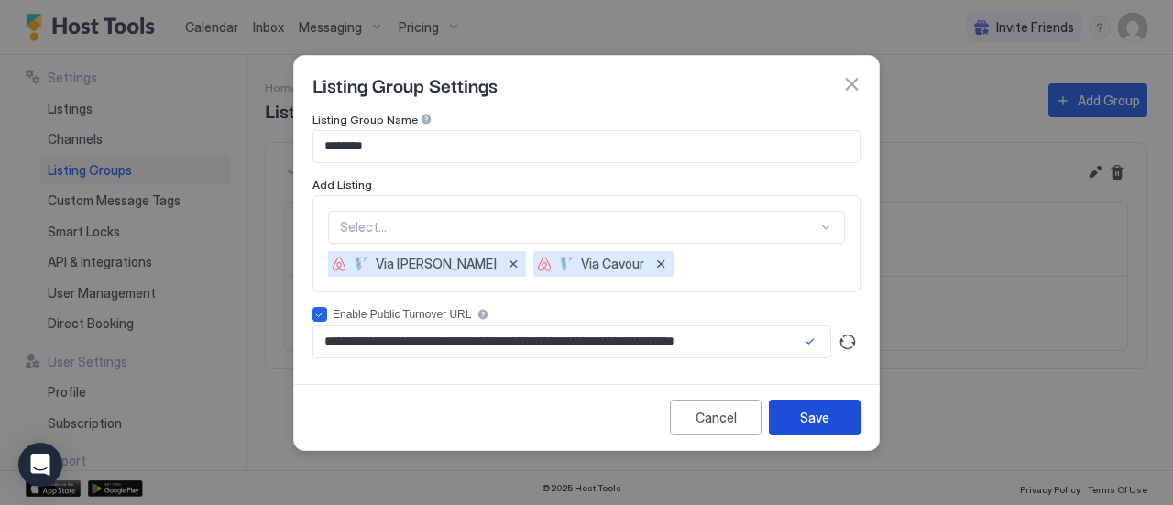
click at [812, 420] on div "Save" at bounding box center [814, 417] width 29 height 19
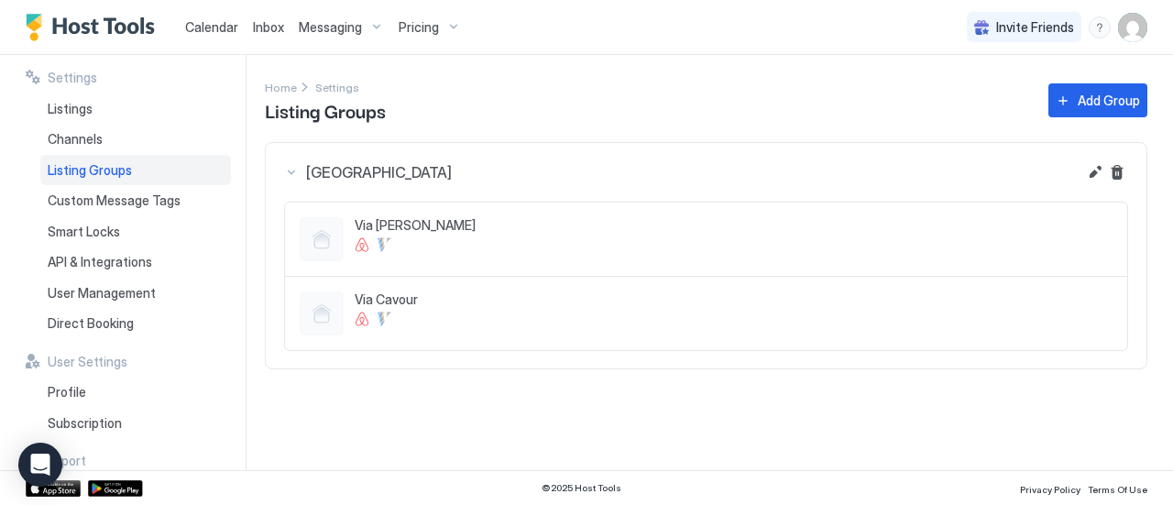
click at [1136, 27] on img "User profile" at bounding box center [1132, 27] width 29 height 29
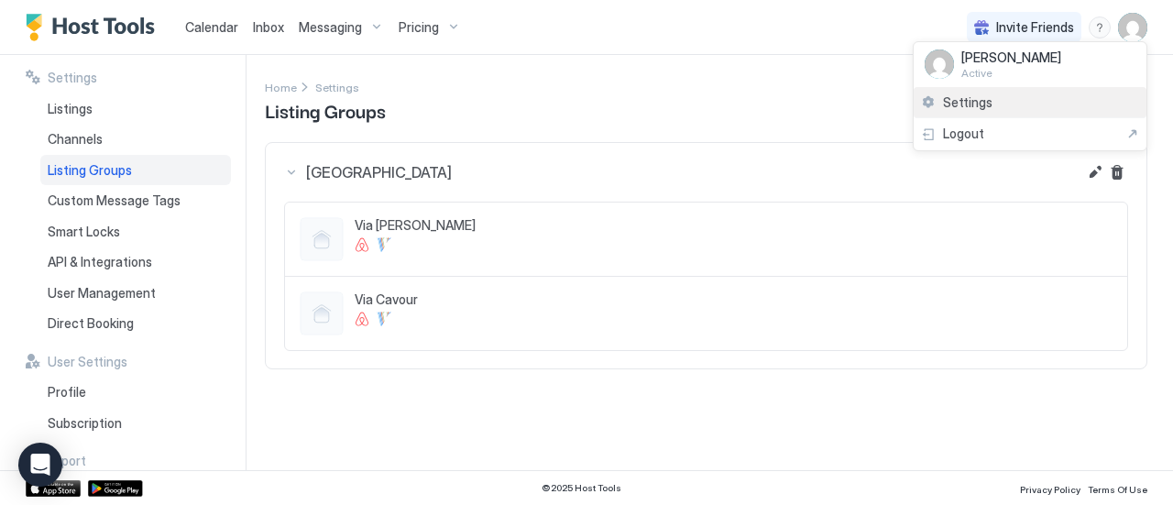
click at [1021, 102] on div "Settings" at bounding box center [1030, 103] width 233 height 32
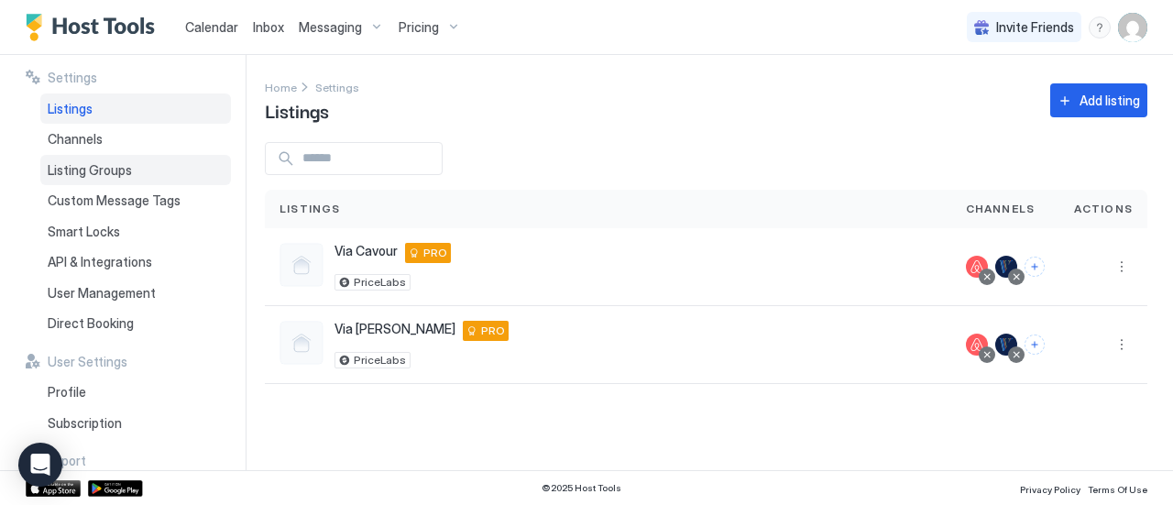
click at [152, 162] on div "Listing Groups" at bounding box center [135, 170] width 191 height 31
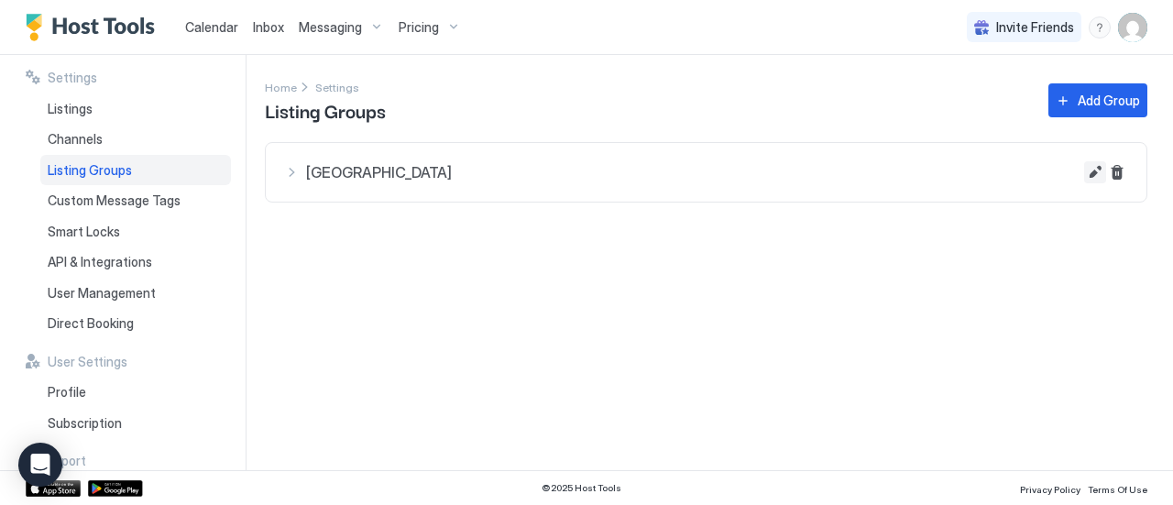
click at [1091, 165] on button "Edit" at bounding box center [1095, 172] width 22 height 22
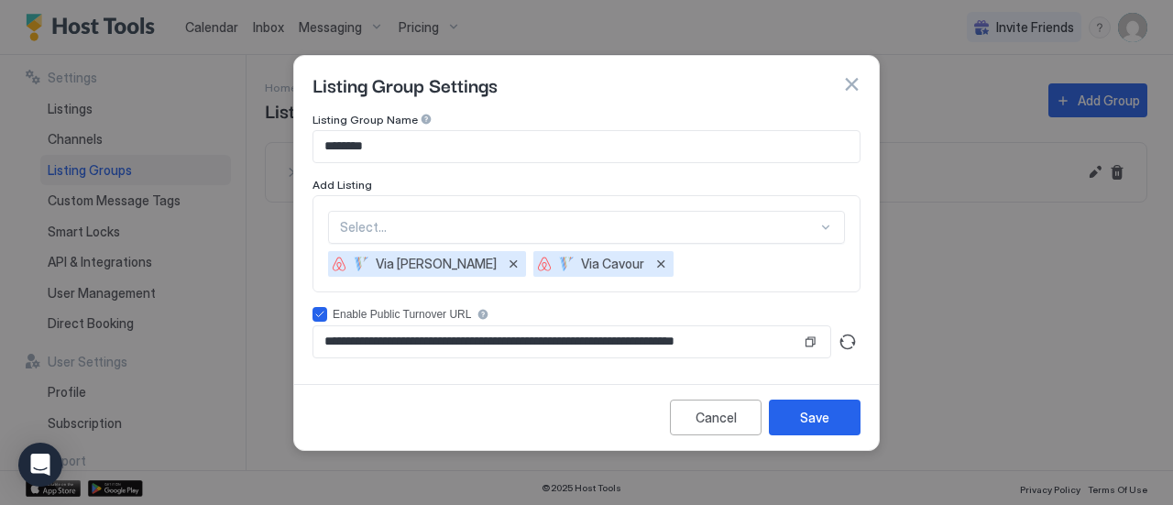
click at [854, 76] on button "button" at bounding box center [851, 84] width 18 height 18
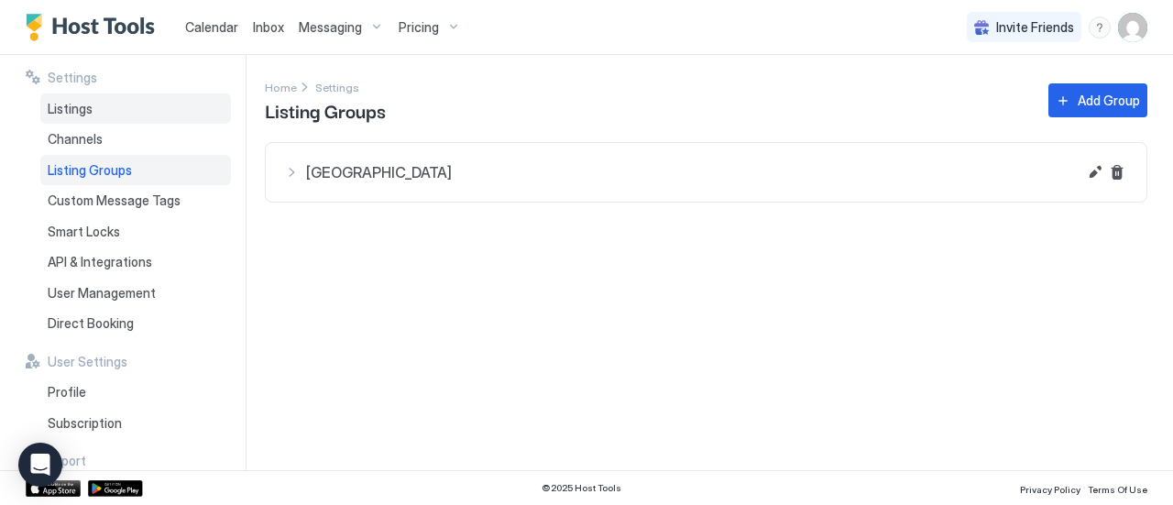
click at [149, 100] on div "Listings" at bounding box center [135, 108] width 191 height 31
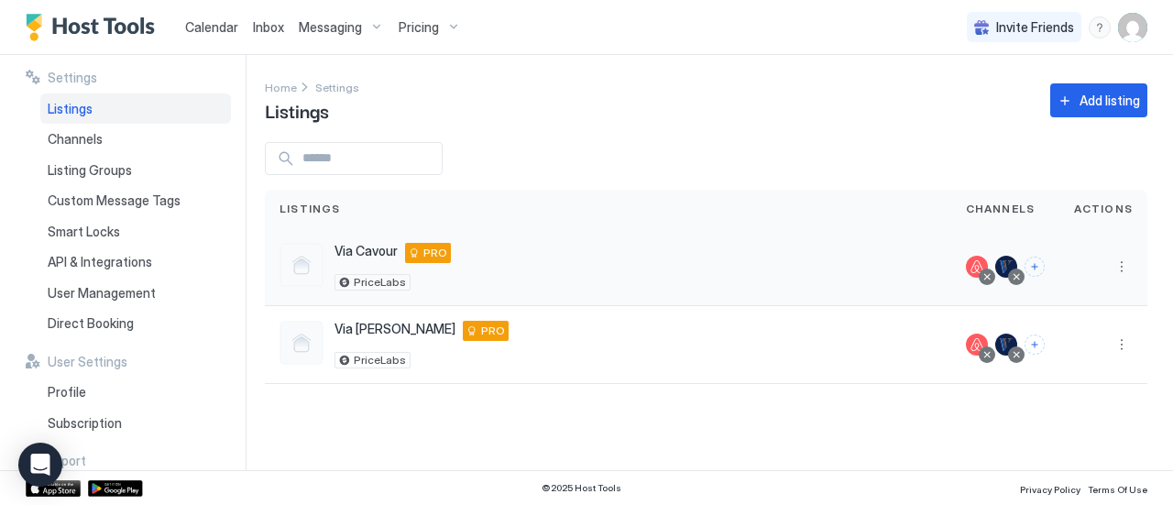
click at [1124, 254] on div at bounding box center [1103, 267] width 88 height 78
click at [1122, 259] on button "More options" at bounding box center [1122, 267] width 22 height 22
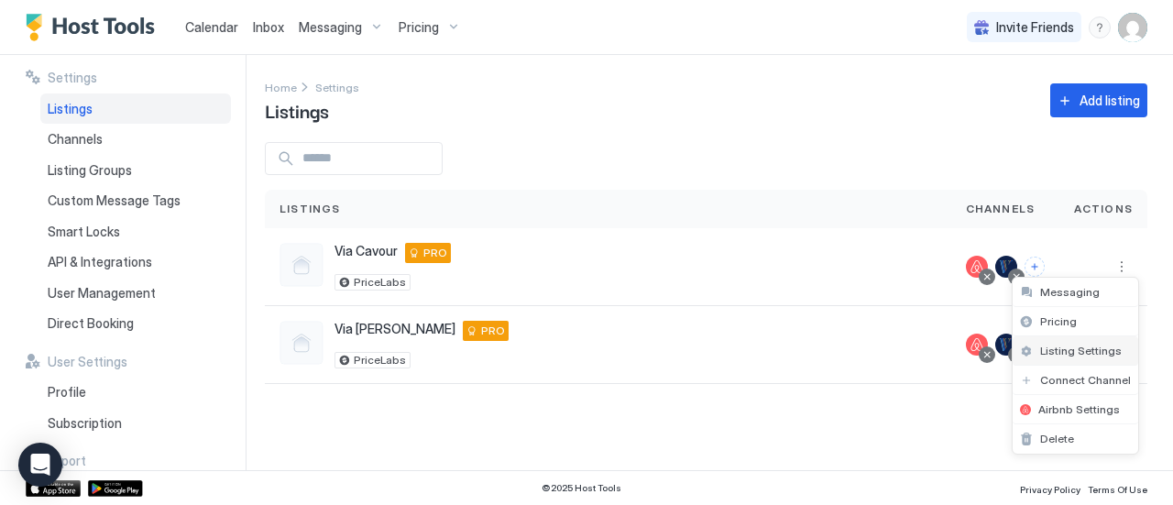
click at [1059, 344] on span "Listing Settings" at bounding box center [1081, 351] width 82 height 14
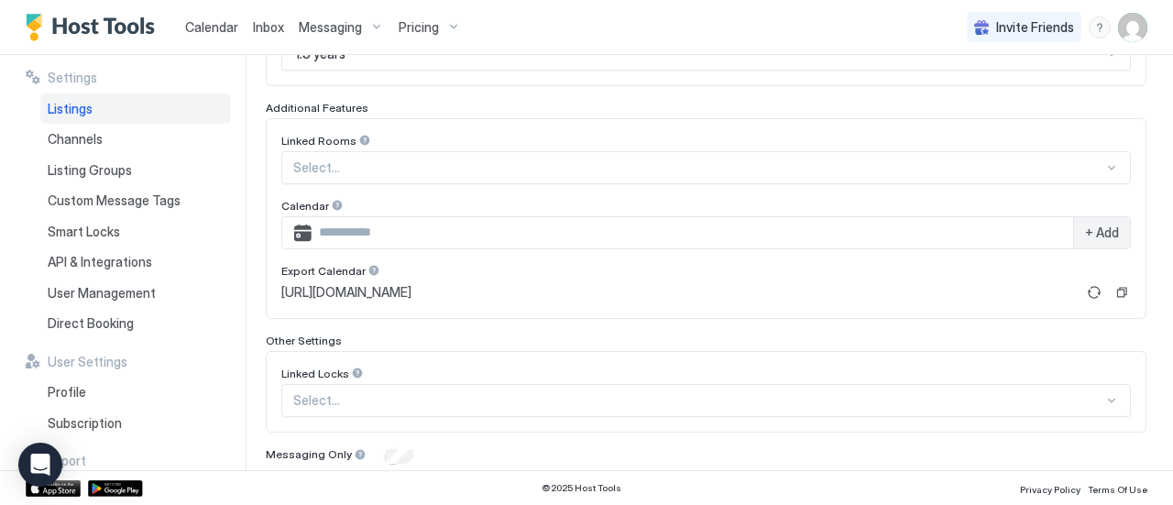
scroll to position [625, 0]
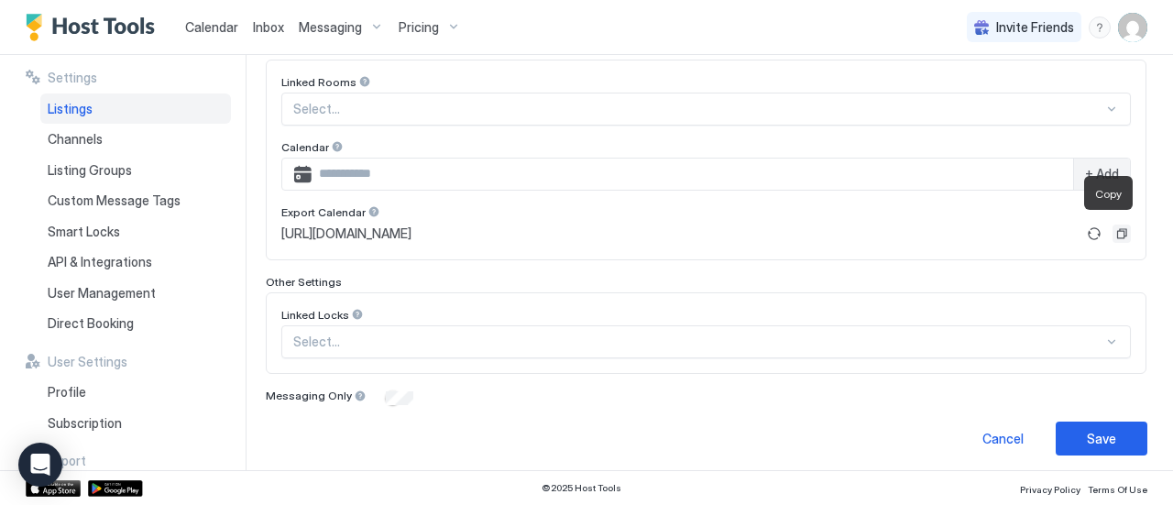
click at [1112, 228] on button "Copy" at bounding box center [1121, 233] width 18 height 18
click at [1112, 235] on button "Copy" at bounding box center [1121, 233] width 18 height 18
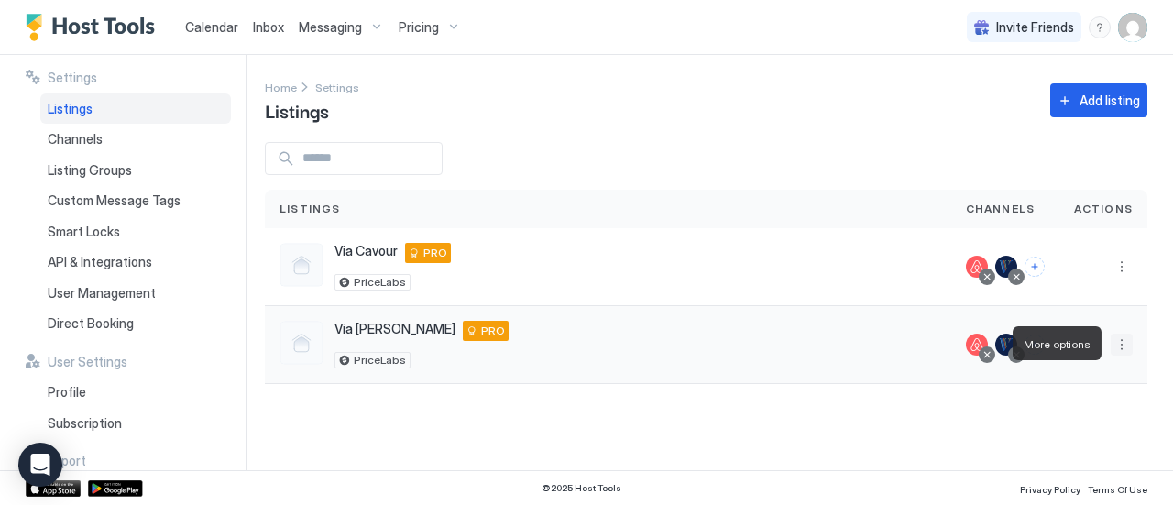
click at [1114, 338] on button "More options" at bounding box center [1122, 345] width 22 height 22
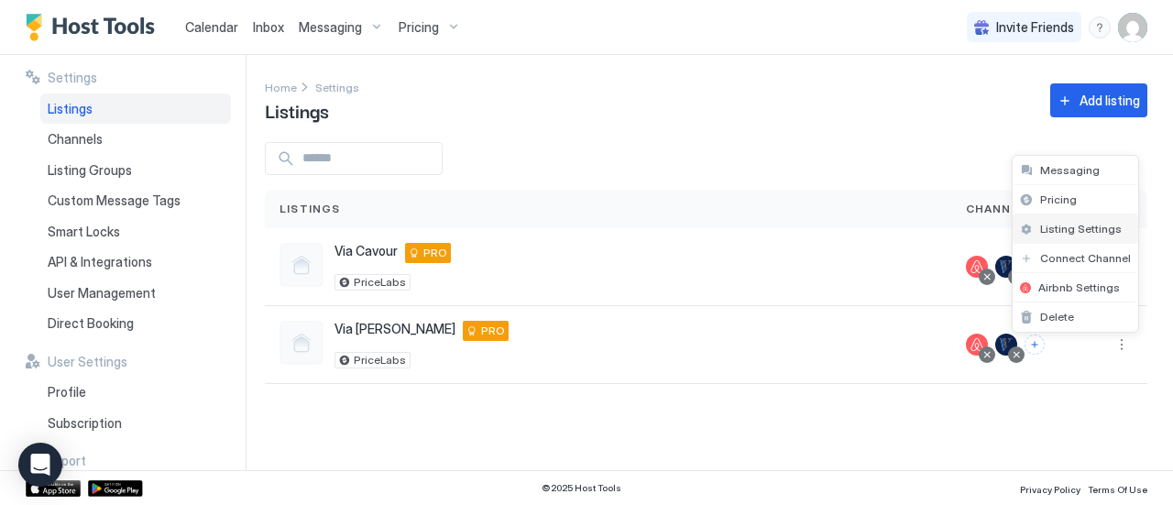
click at [1069, 230] on span "Listing Settings" at bounding box center [1081, 229] width 82 height 14
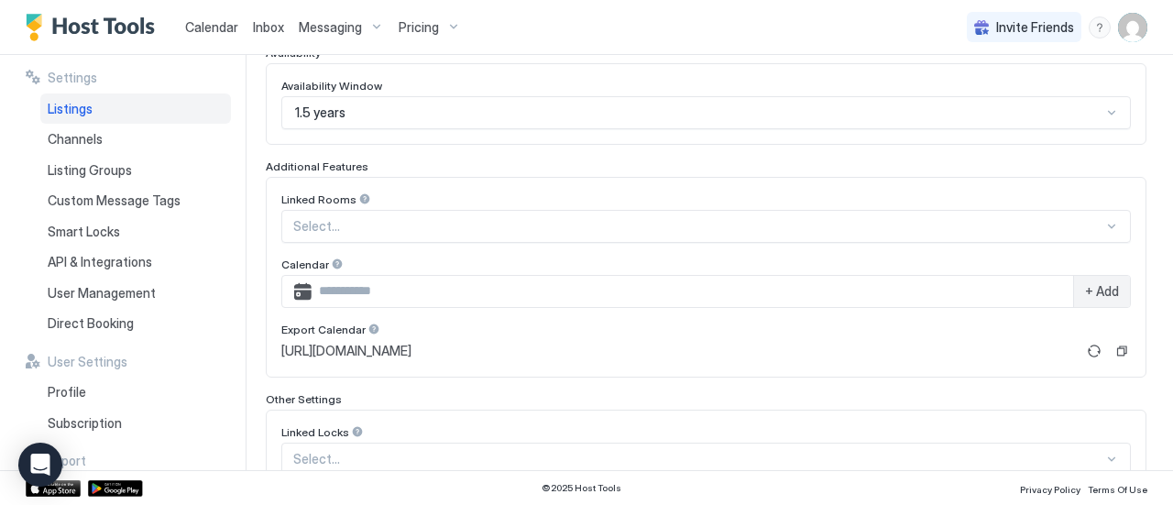
scroll to position [517, 0]
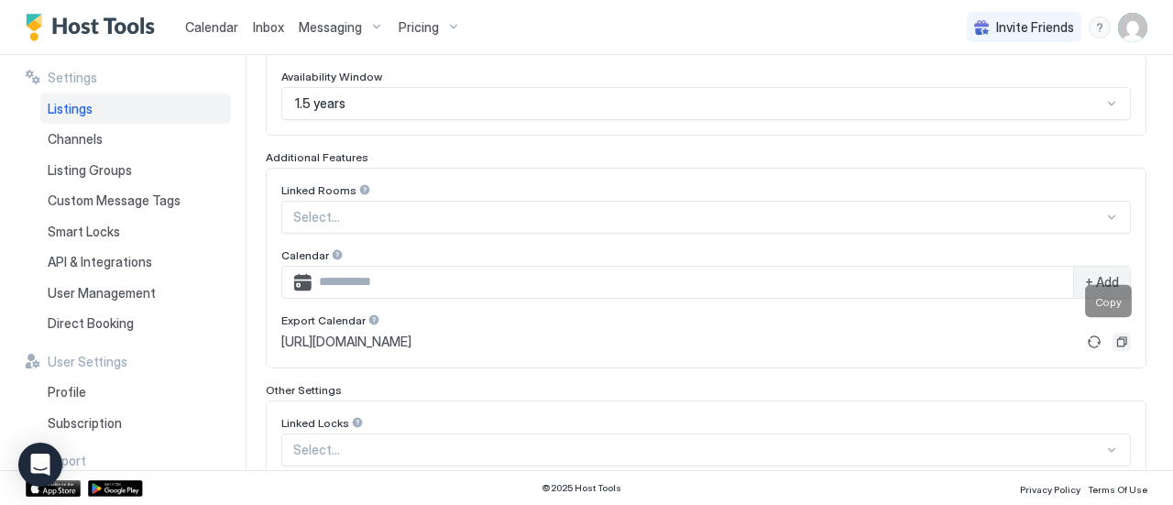
click at [1112, 337] on button "Copy" at bounding box center [1121, 342] width 18 height 18
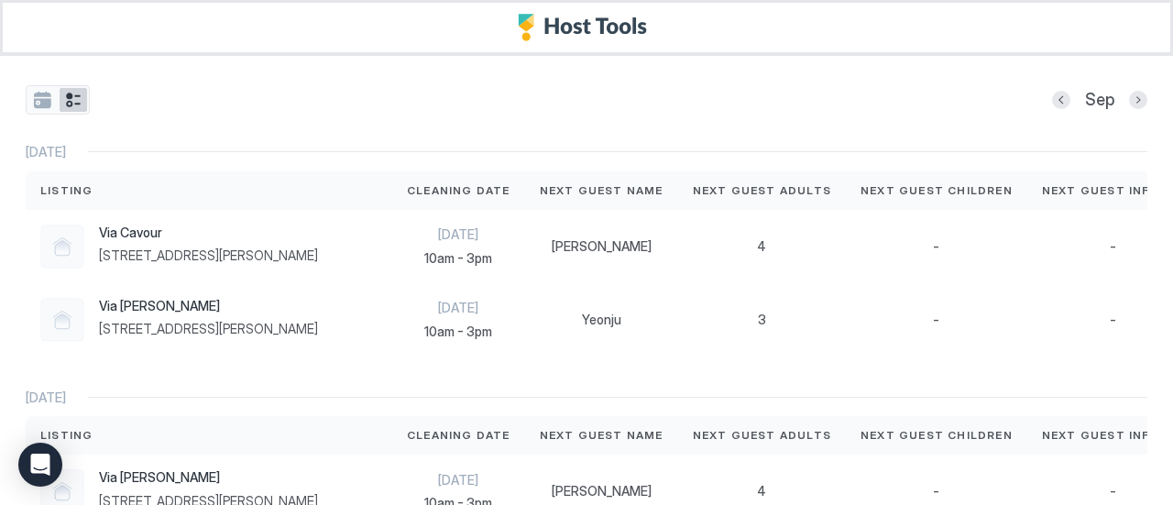
click at [62, 96] on button "tab-group" at bounding box center [73, 100] width 27 height 24
click at [34, 96] on button "tab-group" at bounding box center [41, 100] width 27 height 24
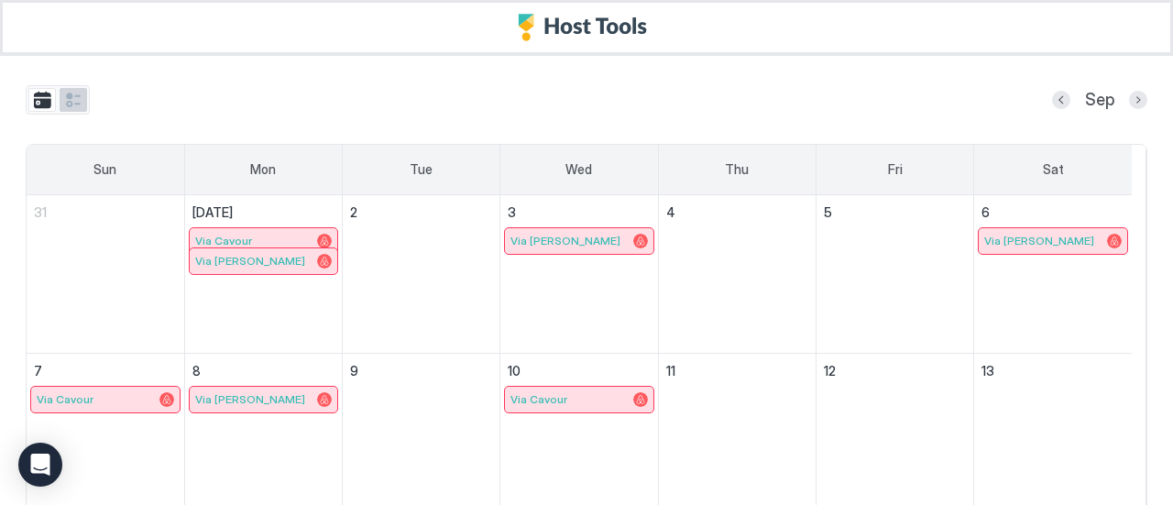
click at [69, 101] on button "tab-group" at bounding box center [73, 100] width 27 height 24
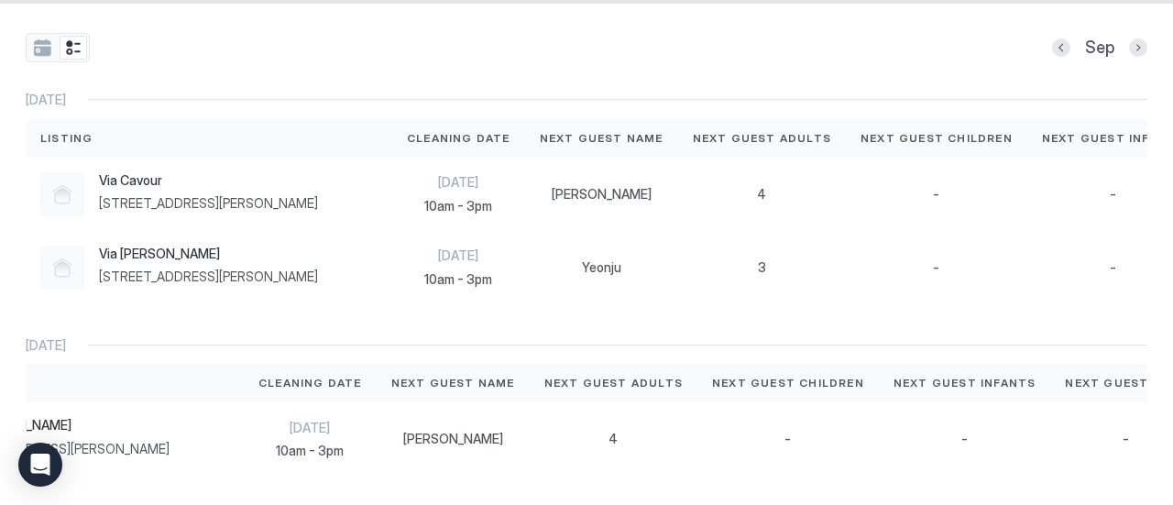
scroll to position [49, 0]
